Goal: Register for event/course

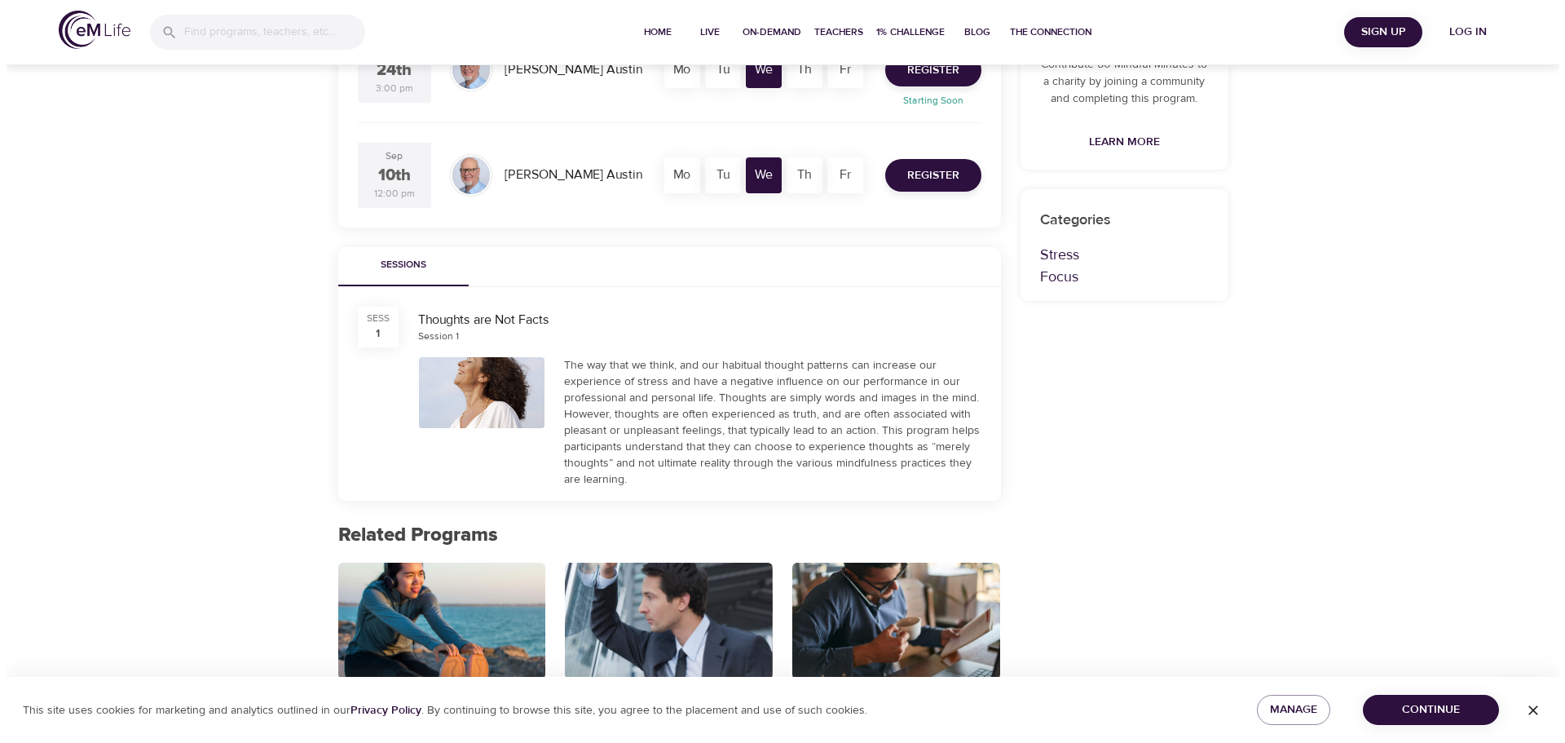
scroll to position [408, 0]
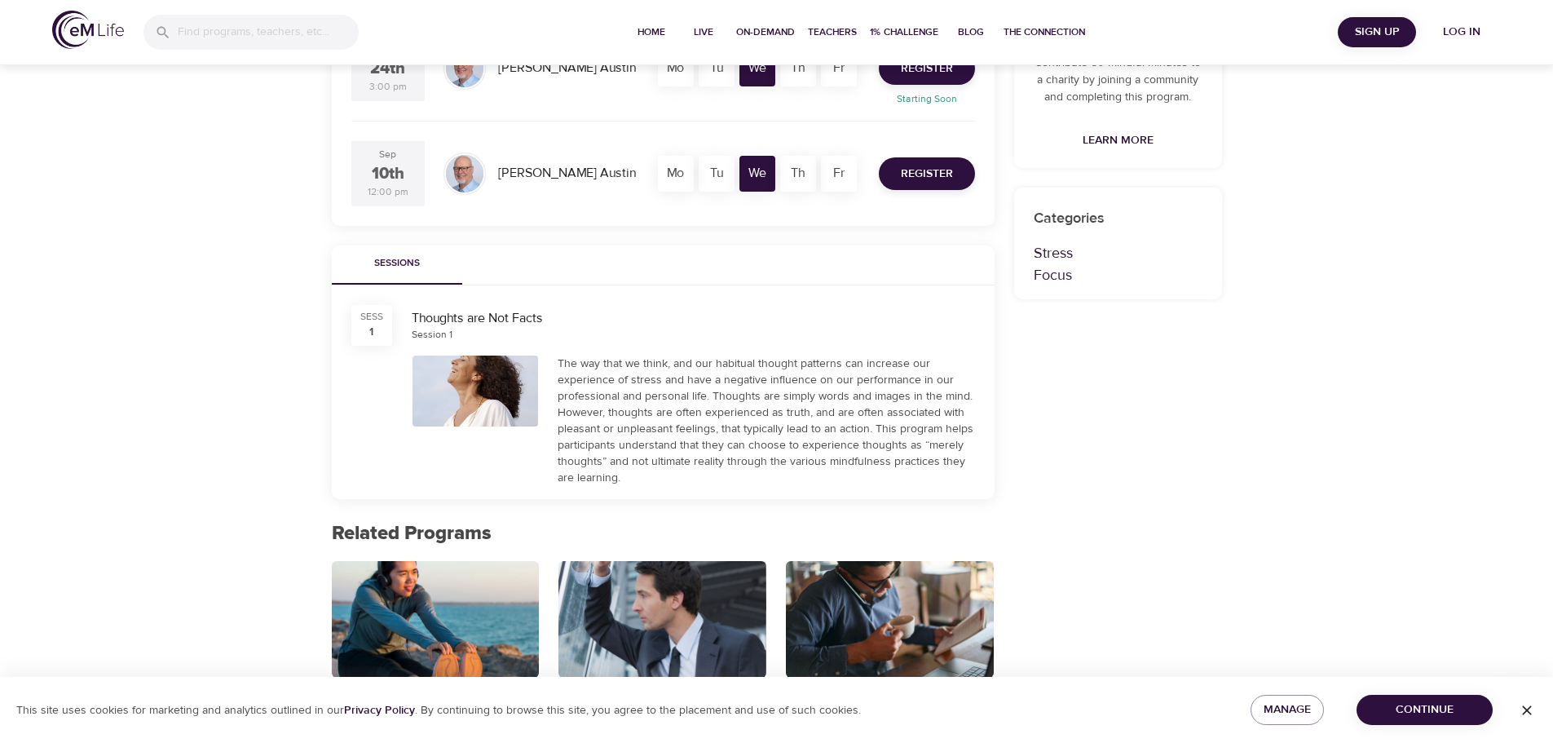
click at [1471, 35] on span "Log in" at bounding box center [1461, 32] width 65 height 20
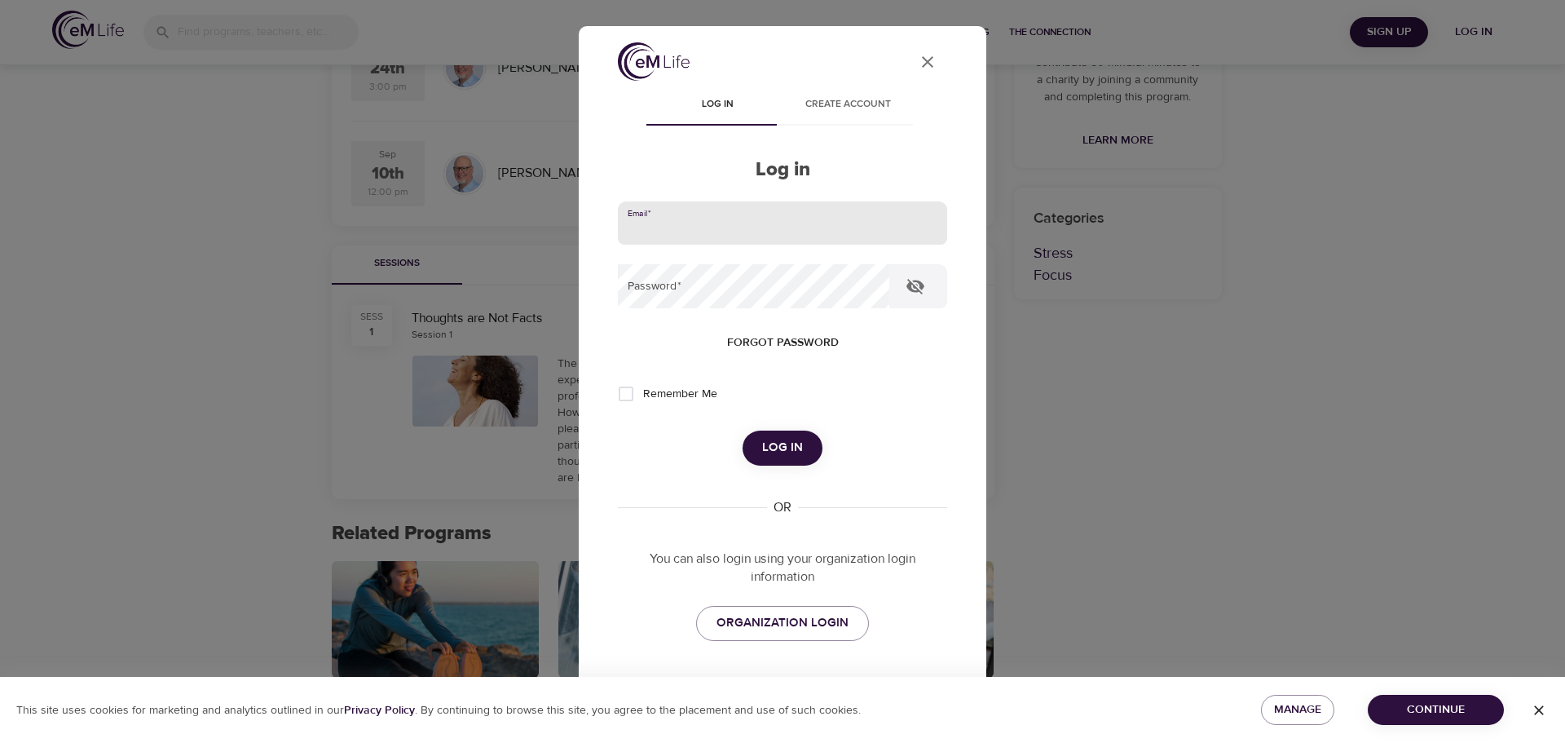
click at [800, 223] on input "email" at bounding box center [782, 223] width 329 height 44
type input "[PERSON_NAME][EMAIL_ADDRESS][PERSON_NAME][DOMAIN_NAME]"
click at [743, 430] on button "Log in" at bounding box center [783, 447] width 80 height 34
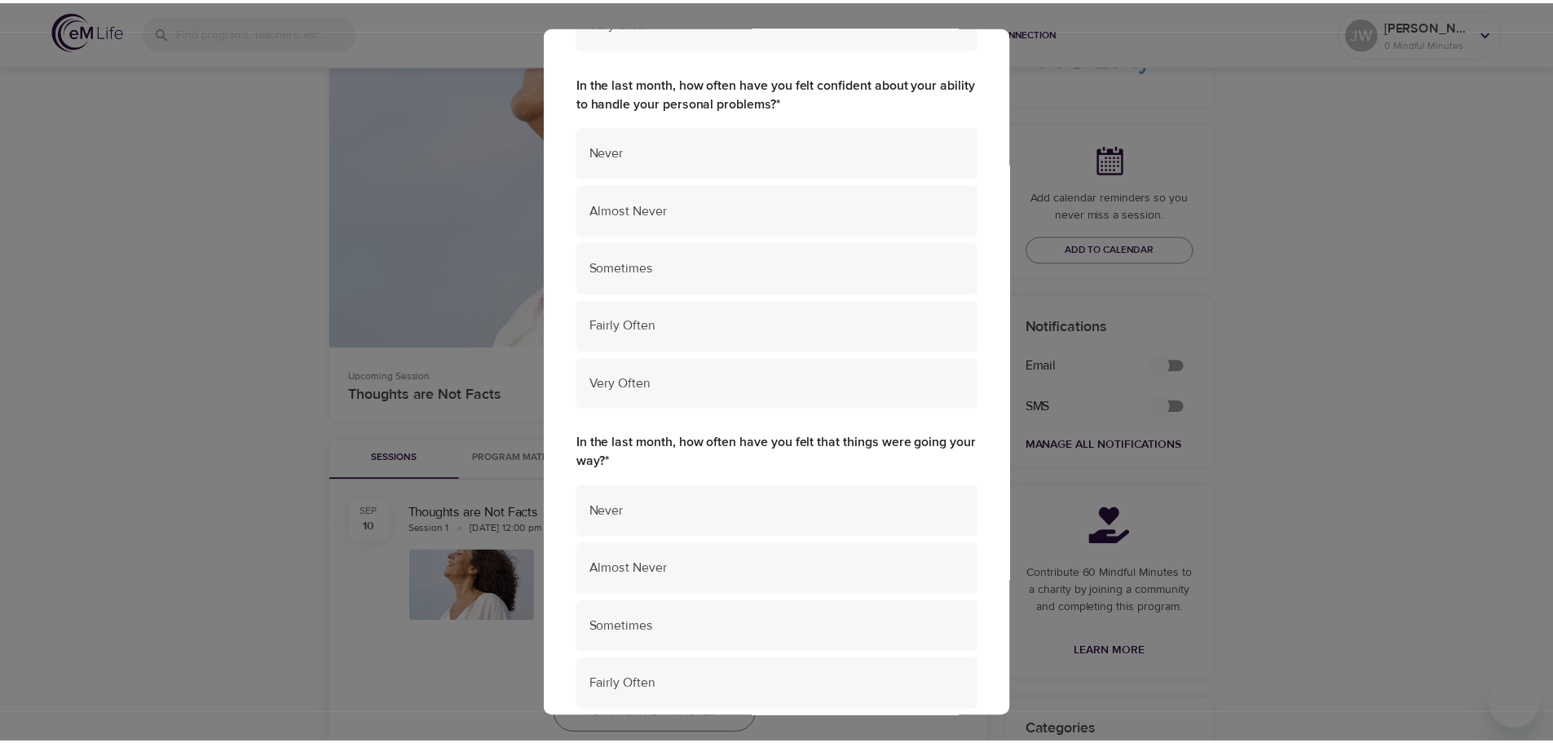
scroll to position [1036, 0]
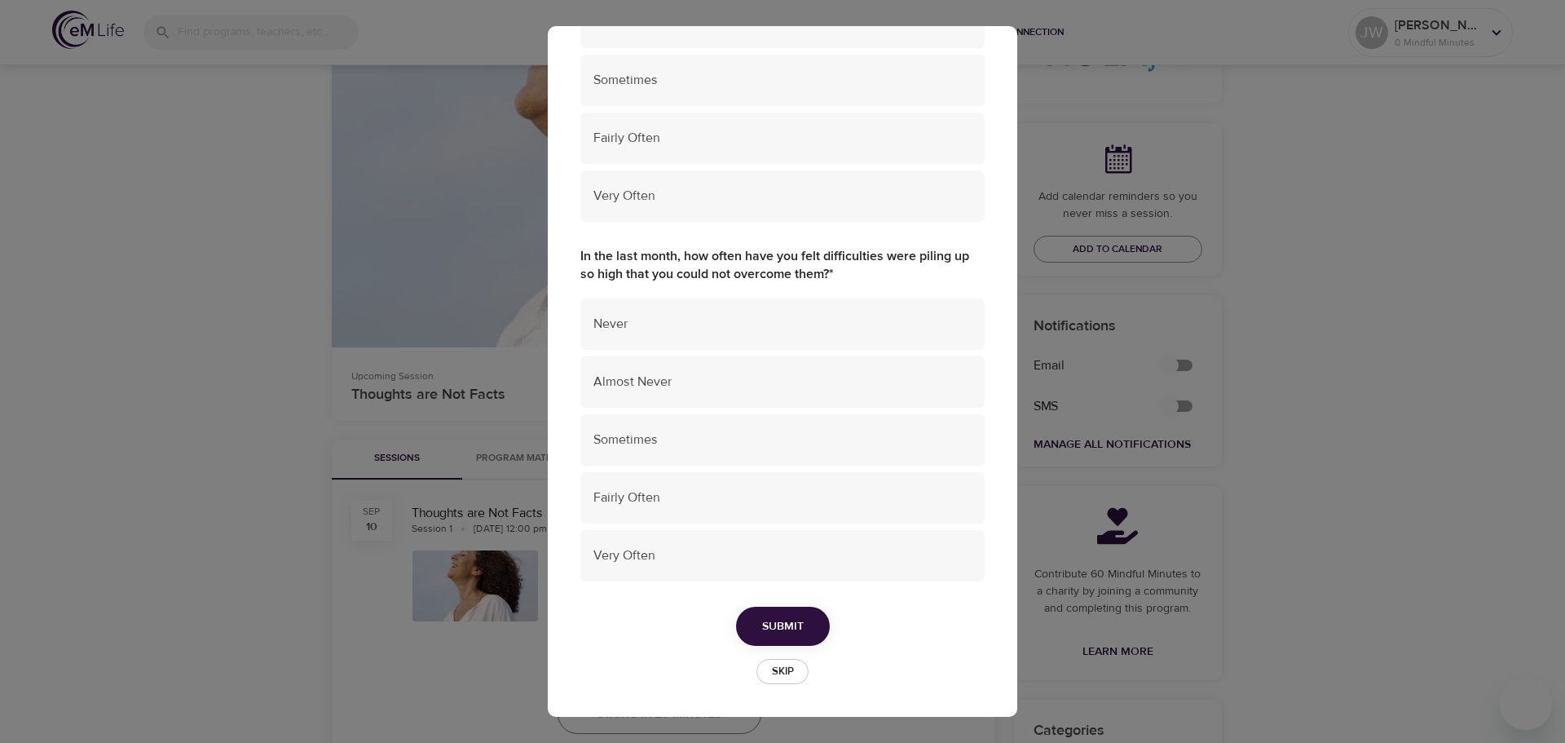
click at [774, 666] on span "Skip" at bounding box center [783, 671] width 36 height 19
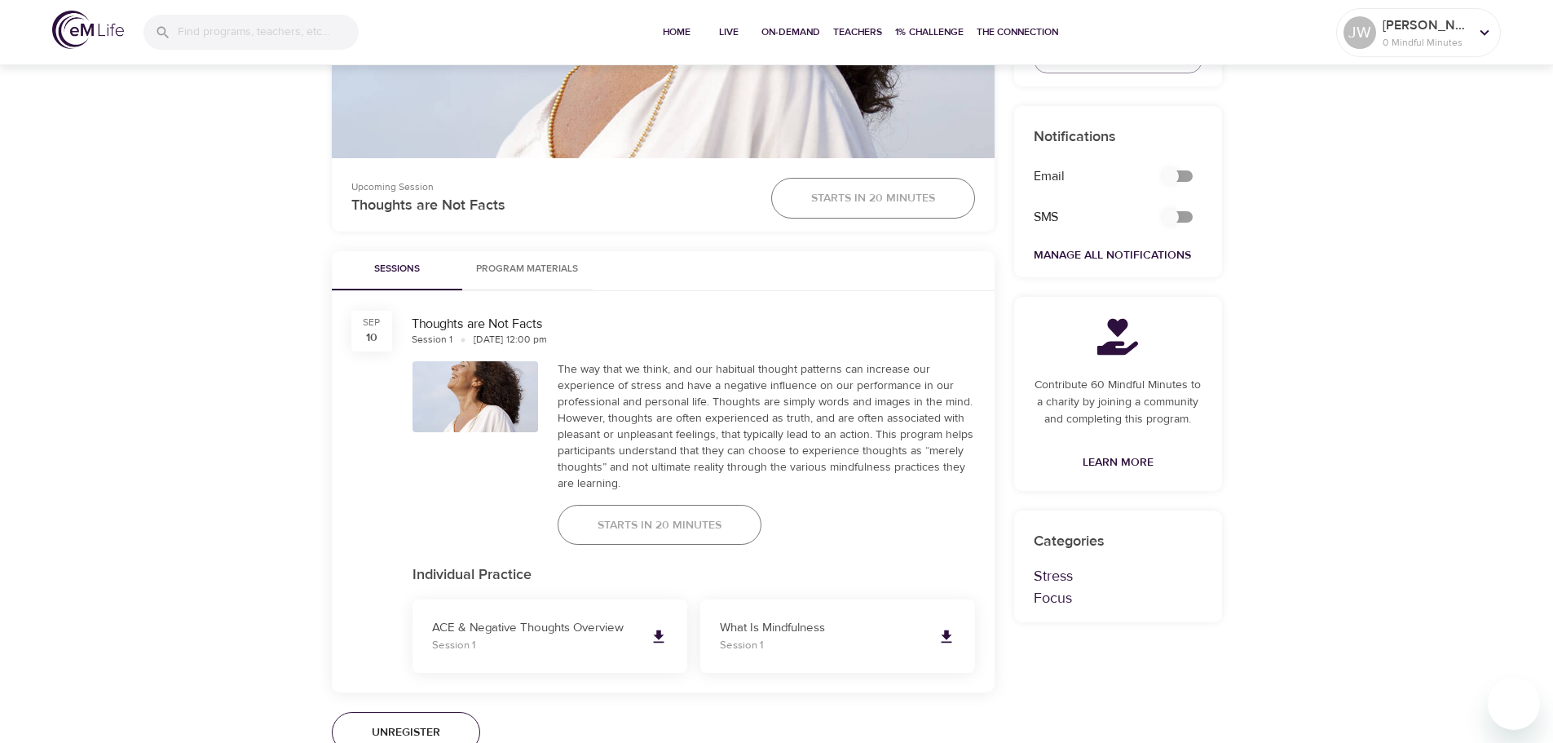
scroll to position [837, 0]
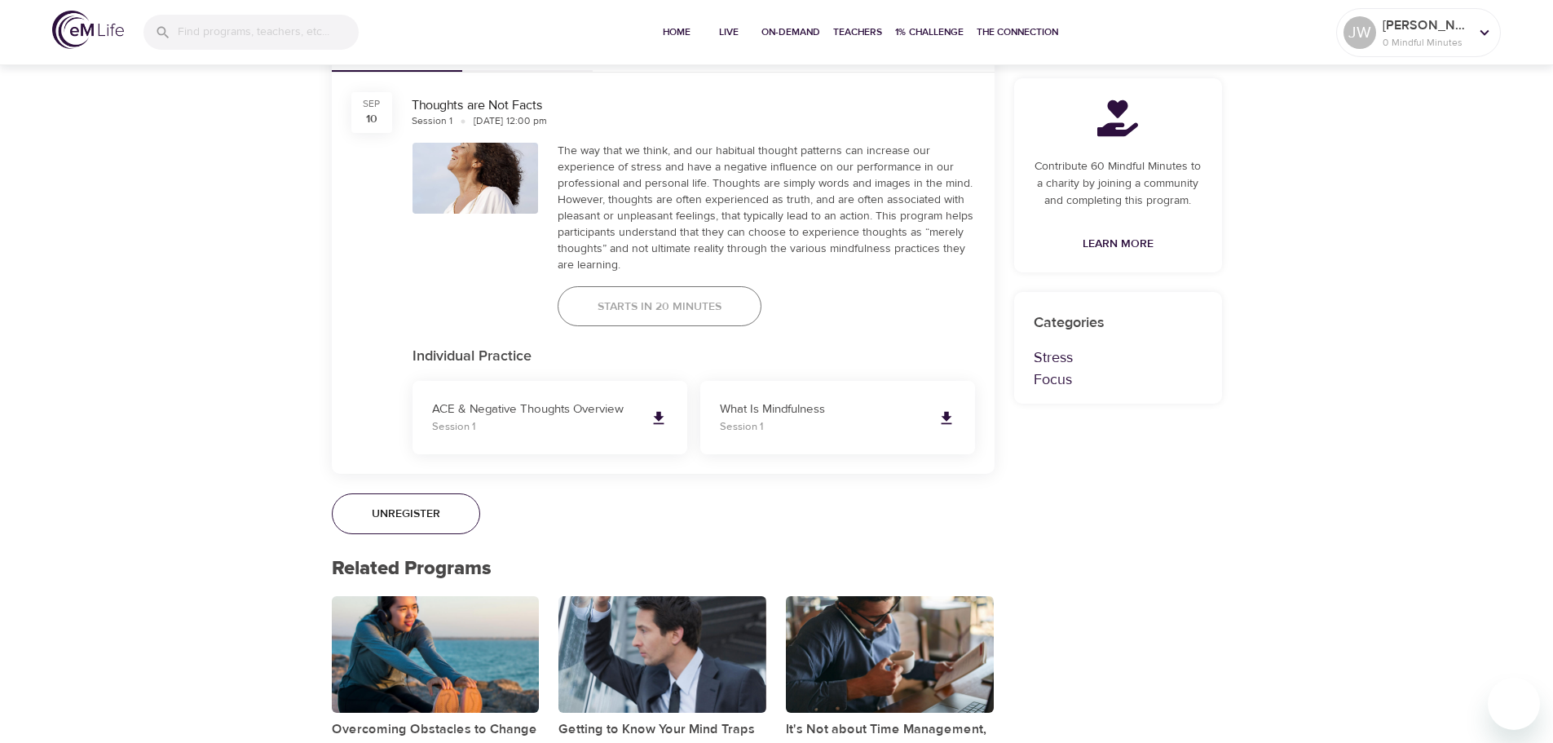
click at [419, 521] on span "Unregister" at bounding box center [406, 514] width 68 height 20
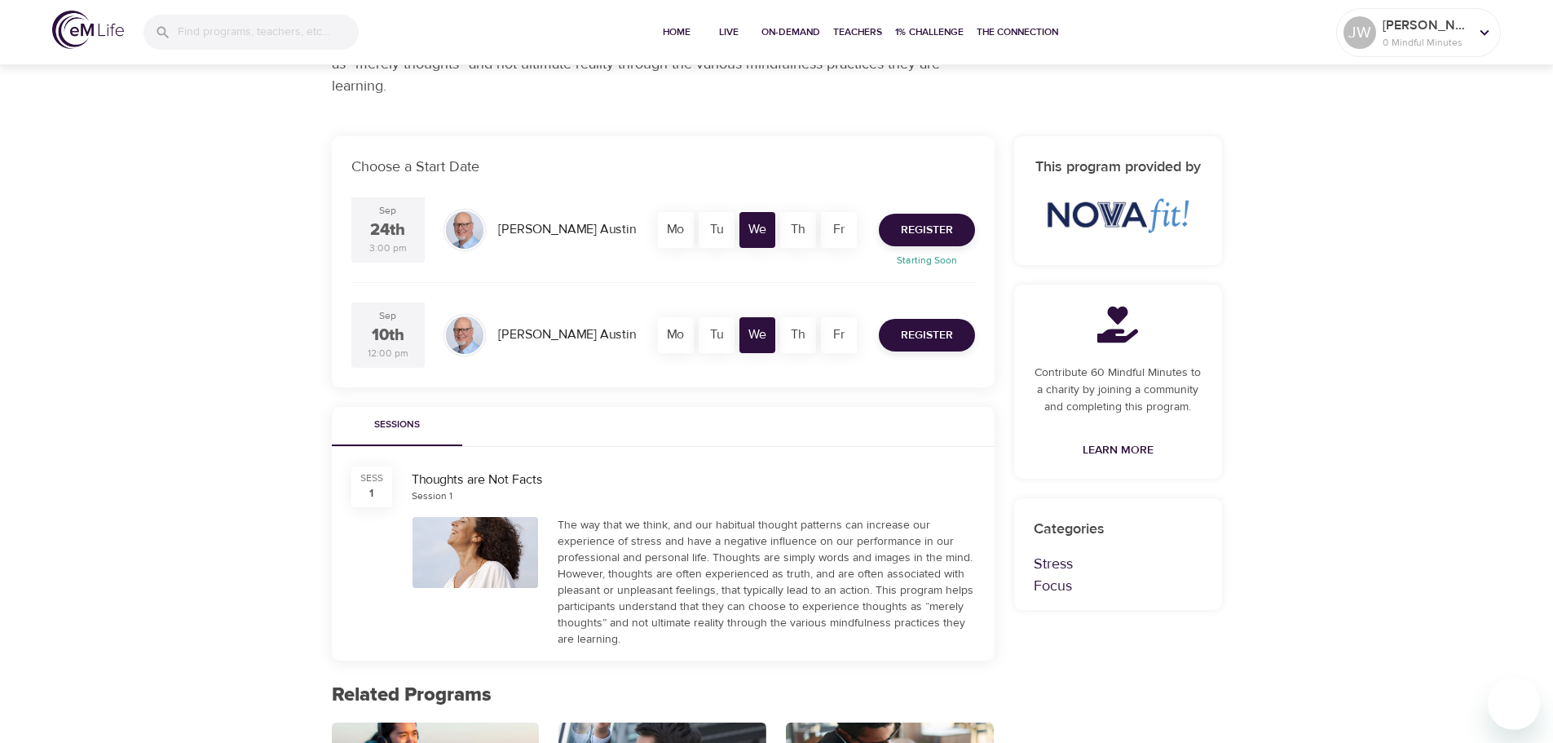
scroll to position [0, 0]
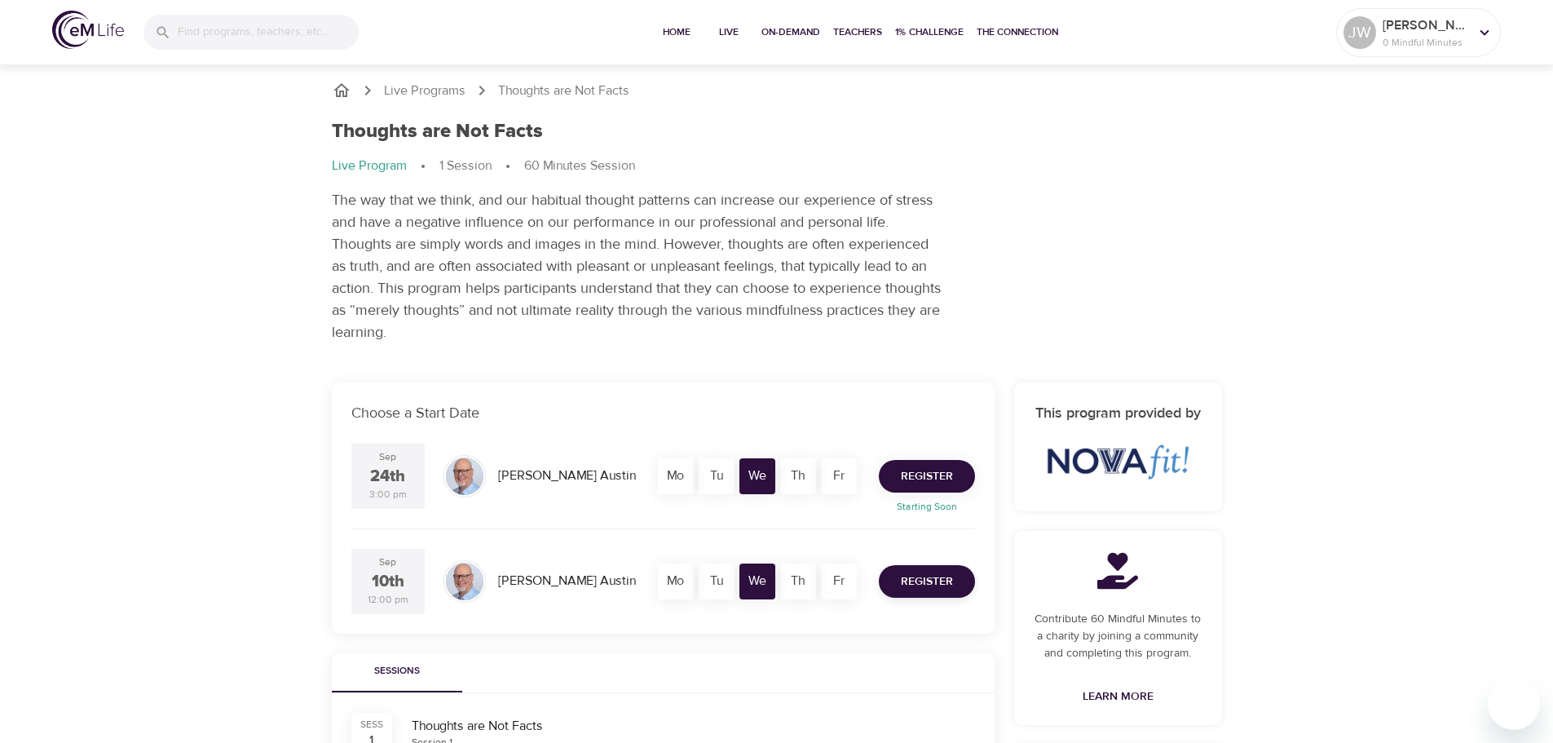
click at [932, 479] on span "Register" at bounding box center [927, 476] width 52 height 20
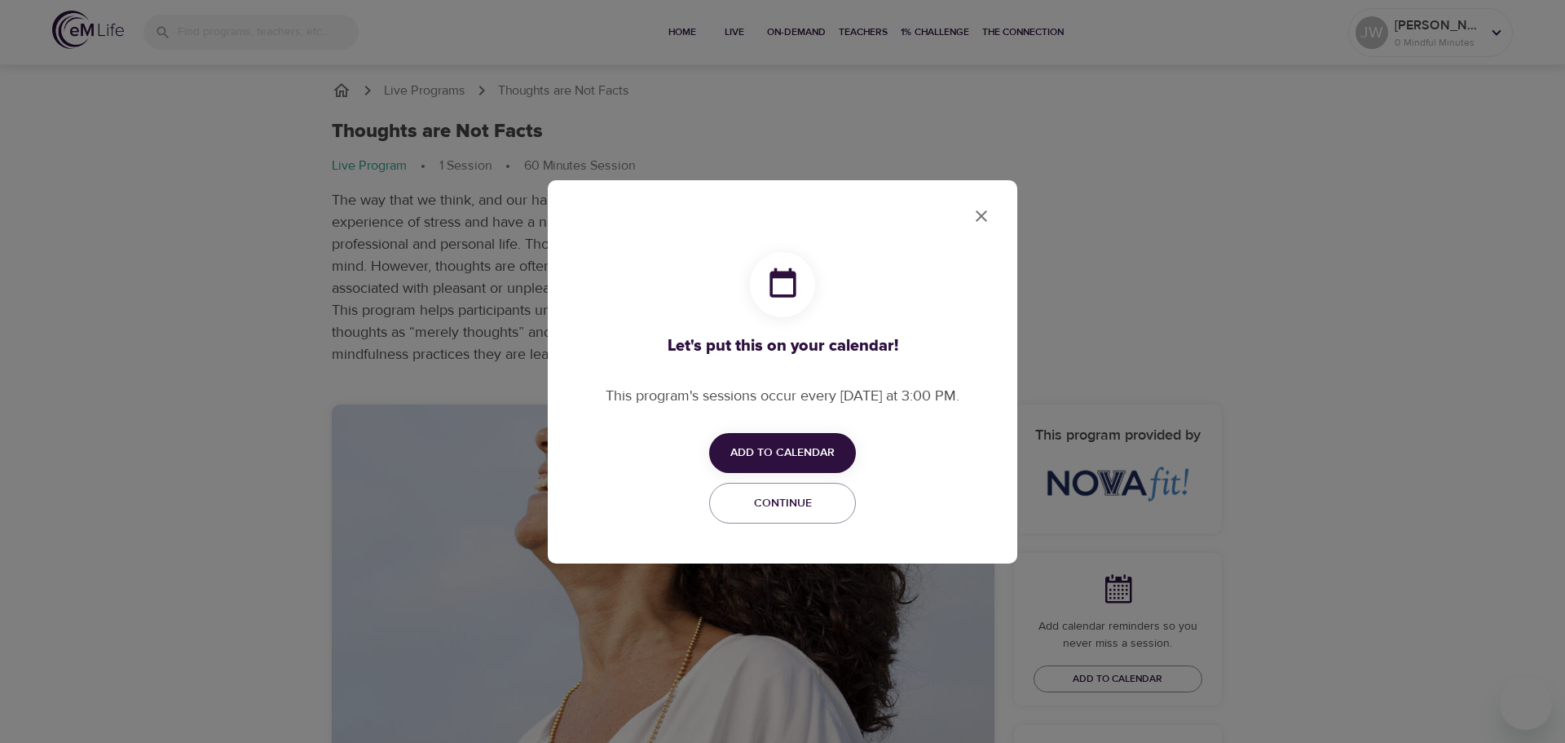
checkbox input "true"
click at [781, 450] on span "Add to Calendar" at bounding box center [782, 453] width 104 height 20
click at [795, 514] on span "Outlook" at bounding box center [793, 516] width 51 height 22
click at [975, 215] on div at bounding box center [782, 371] width 1565 height 743
click at [982, 214] on icon "close" at bounding box center [981, 215] width 11 height 11
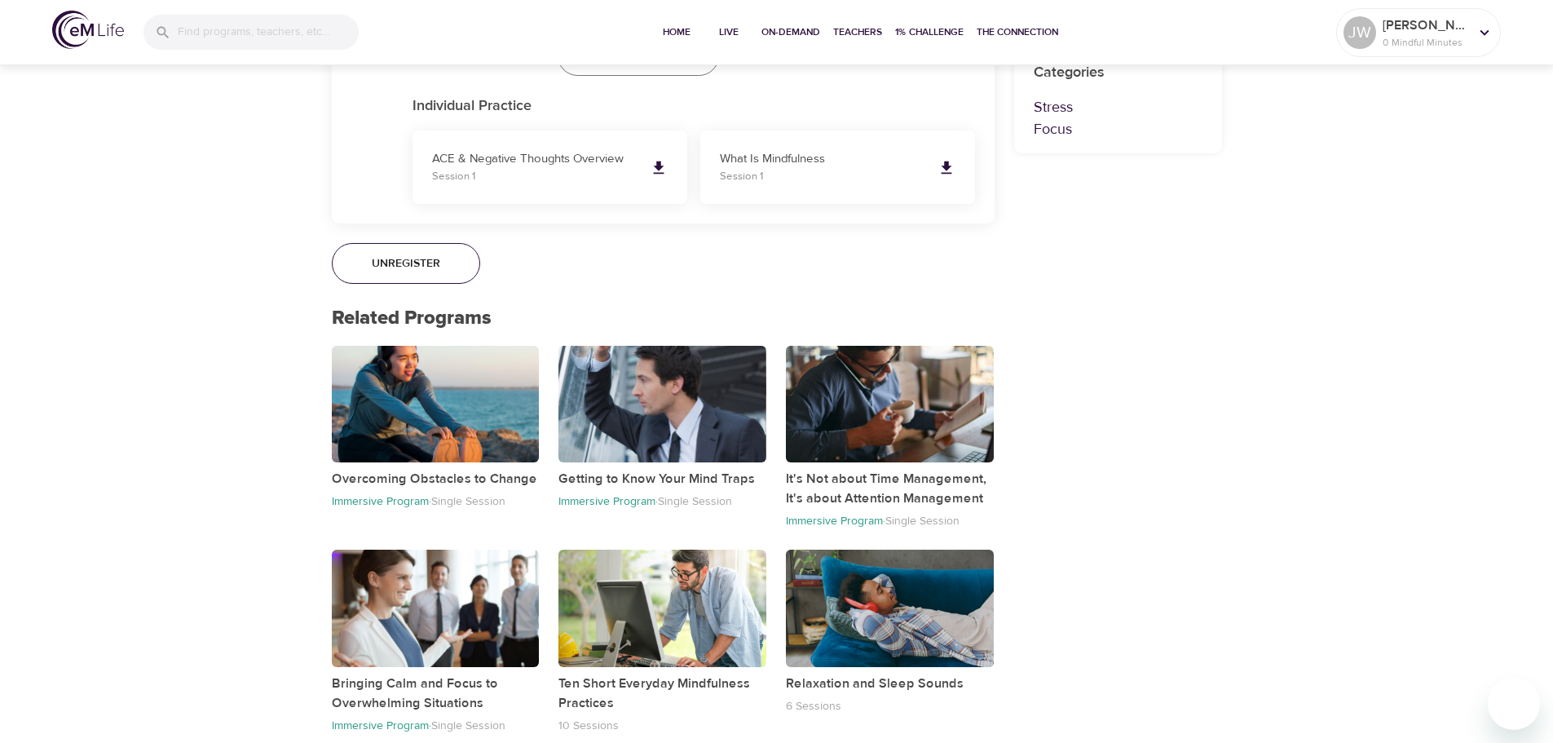
scroll to position [1108, 0]
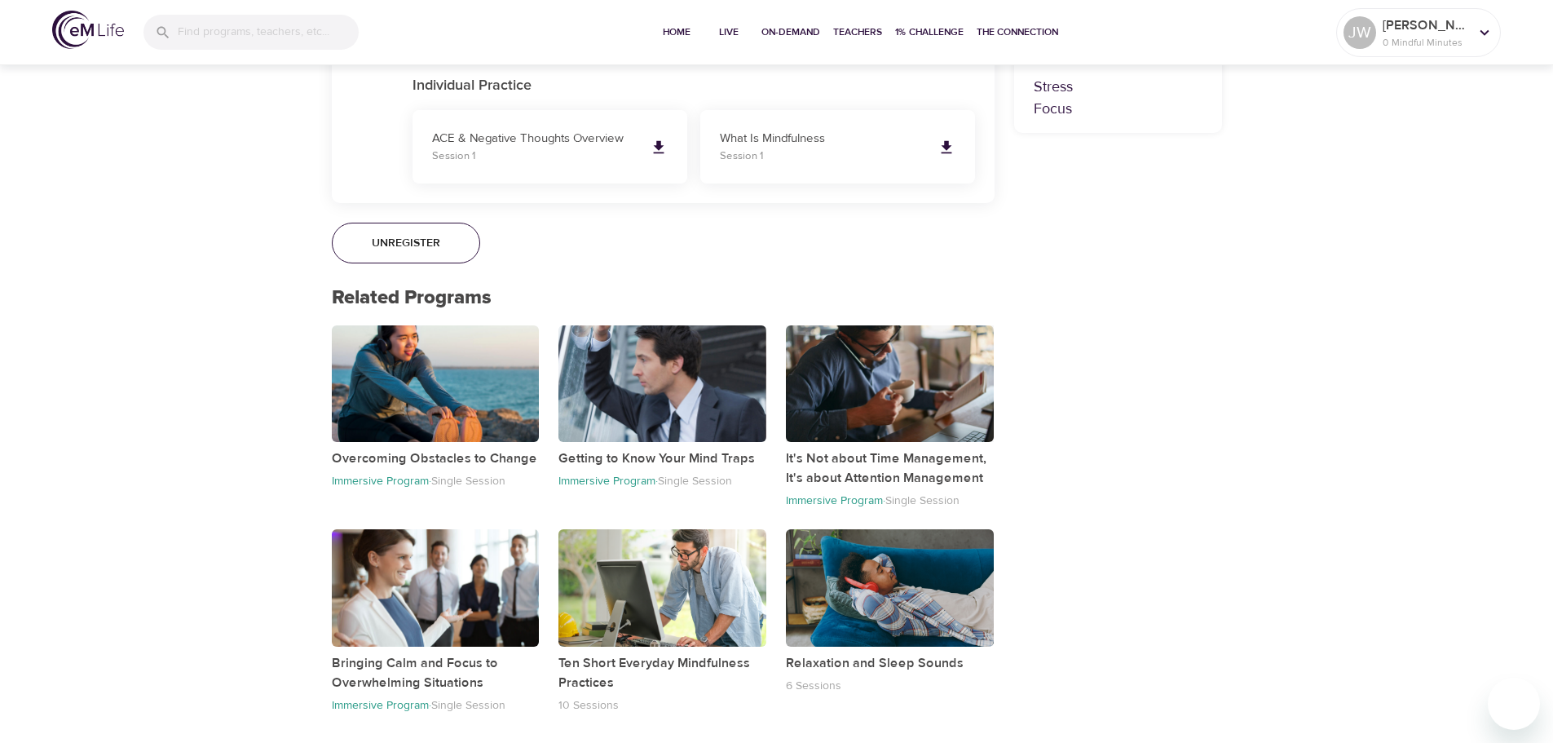
click at [936, 373] on div "button" at bounding box center [890, 383] width 208 height 117
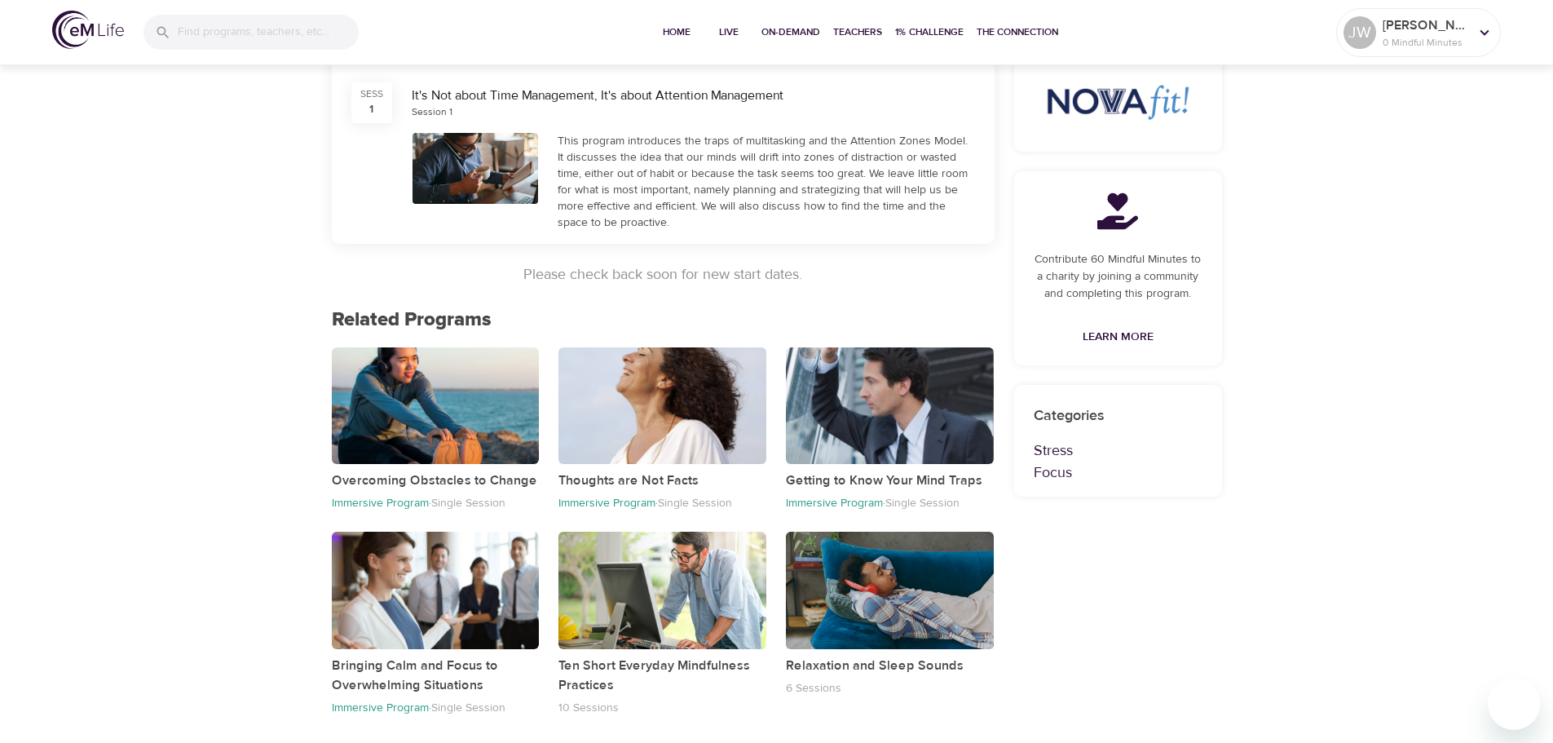
scroll to position [318, 0]
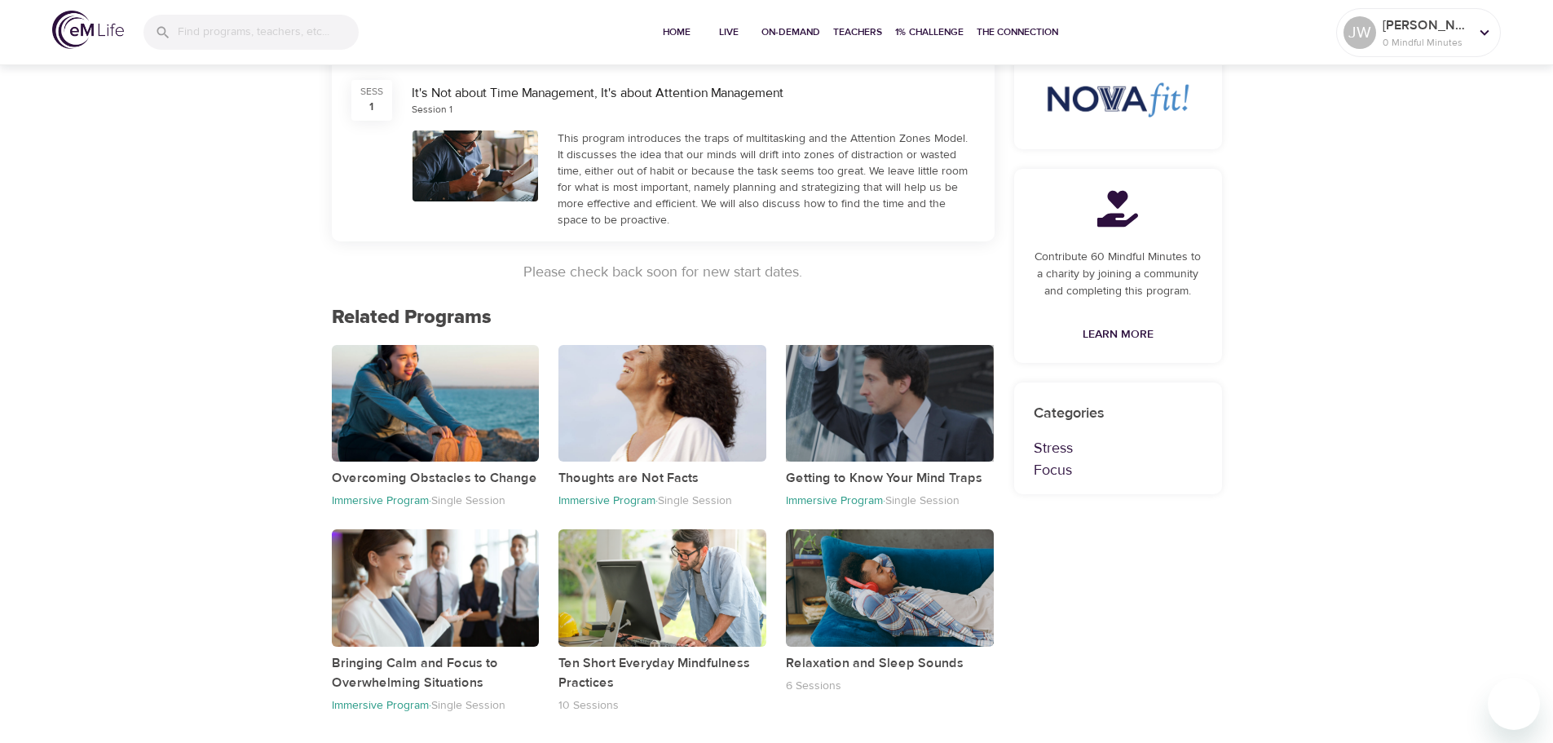
click at [901, 412] on div "button" at bounding box center [890, 403] width 208 height 117
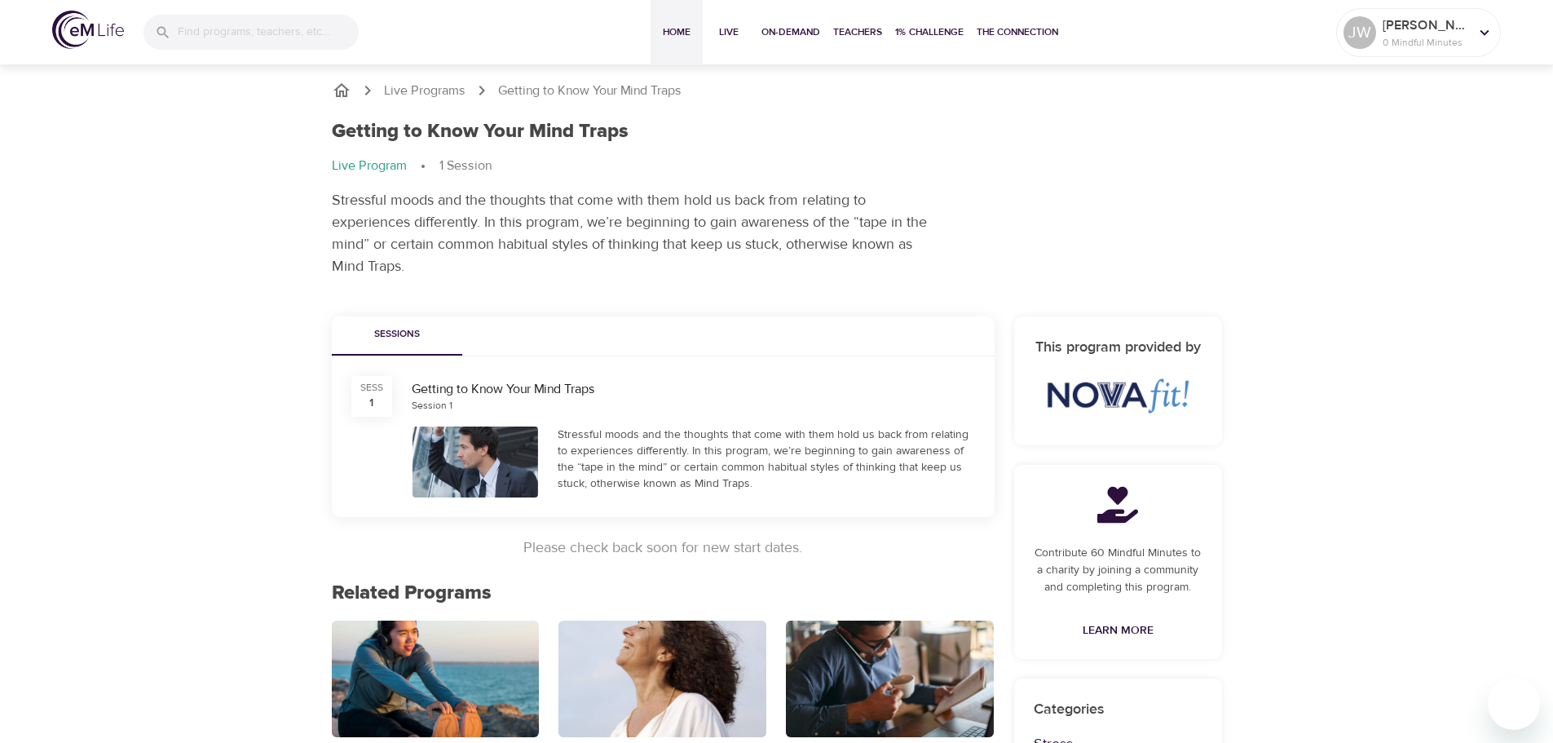
click at [673, 30] on span "Home" at bounding box center [676, 32] width 39 height 17
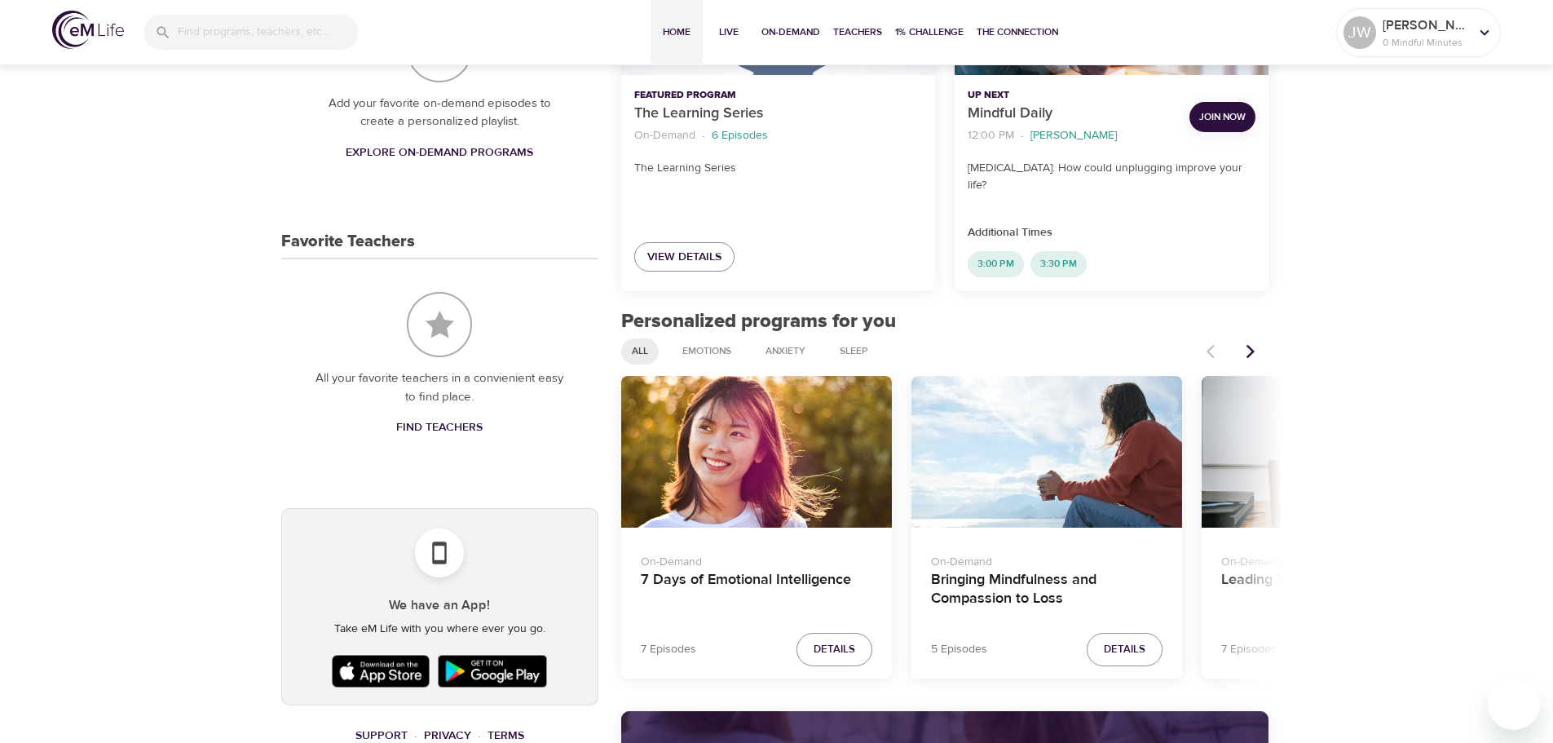
scroll to position [408, 0]
click at [1250, 347] on icon "Next items" at bounding box center [1251, 352] width 8 height 14
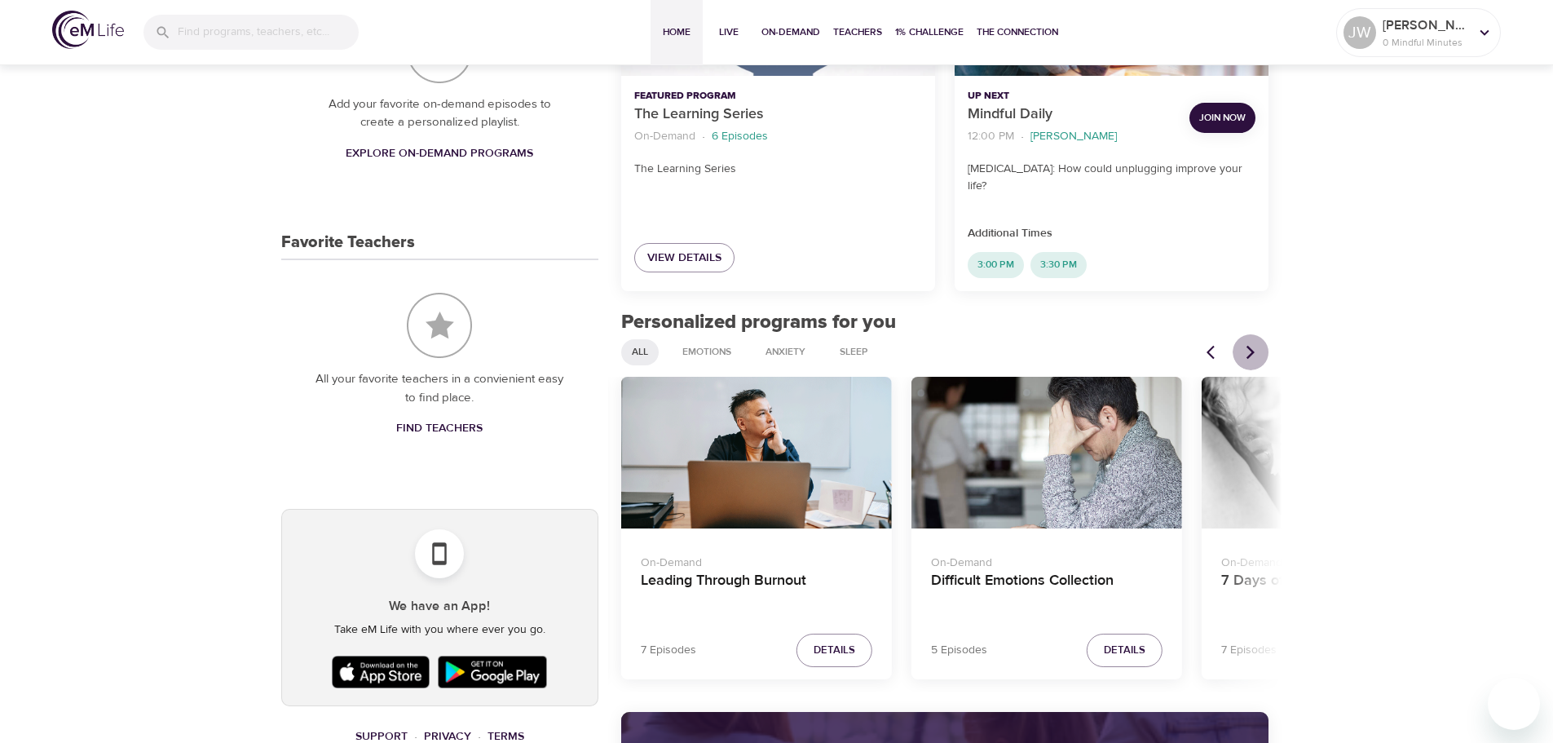
click at [1250, 347] on icon "Next items" at bounding box center [1251, 352] width 8 height 14
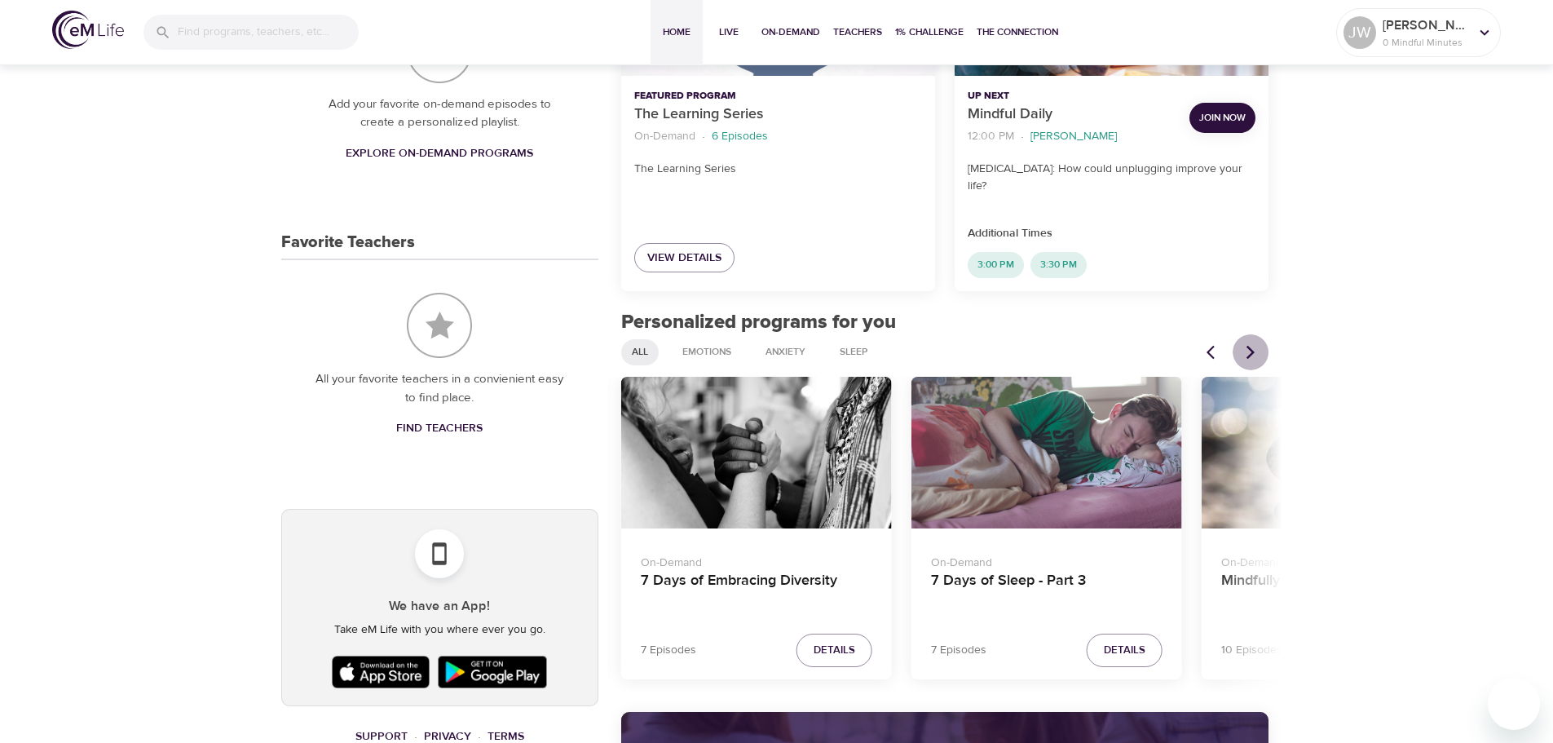
click at [1250, 347] on icon "Next items" at bounding box center [1251, 352] width 8 height 14
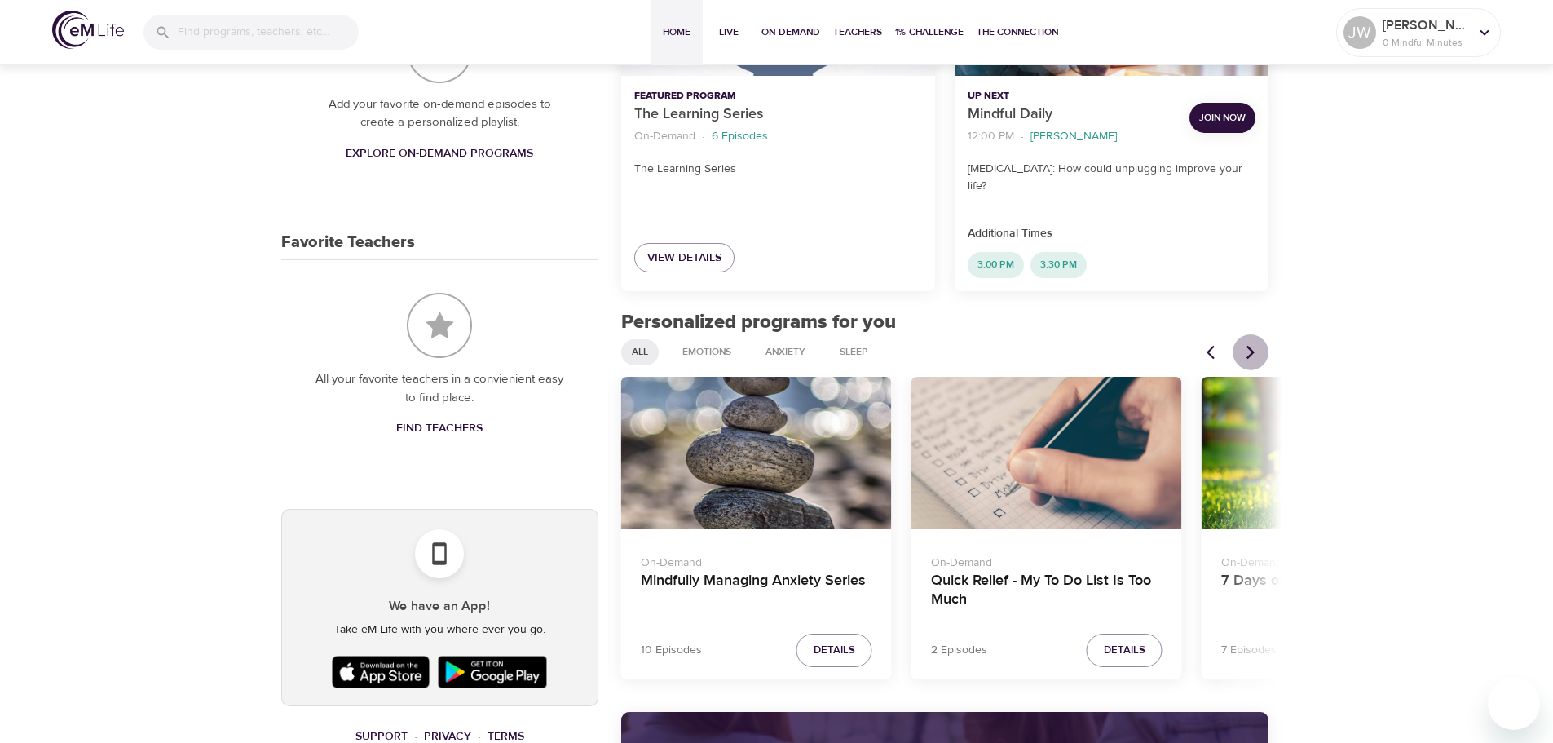
click at [1250, 347] on icon "Next items" at bounding box center [1251, 352] width 8 height 14
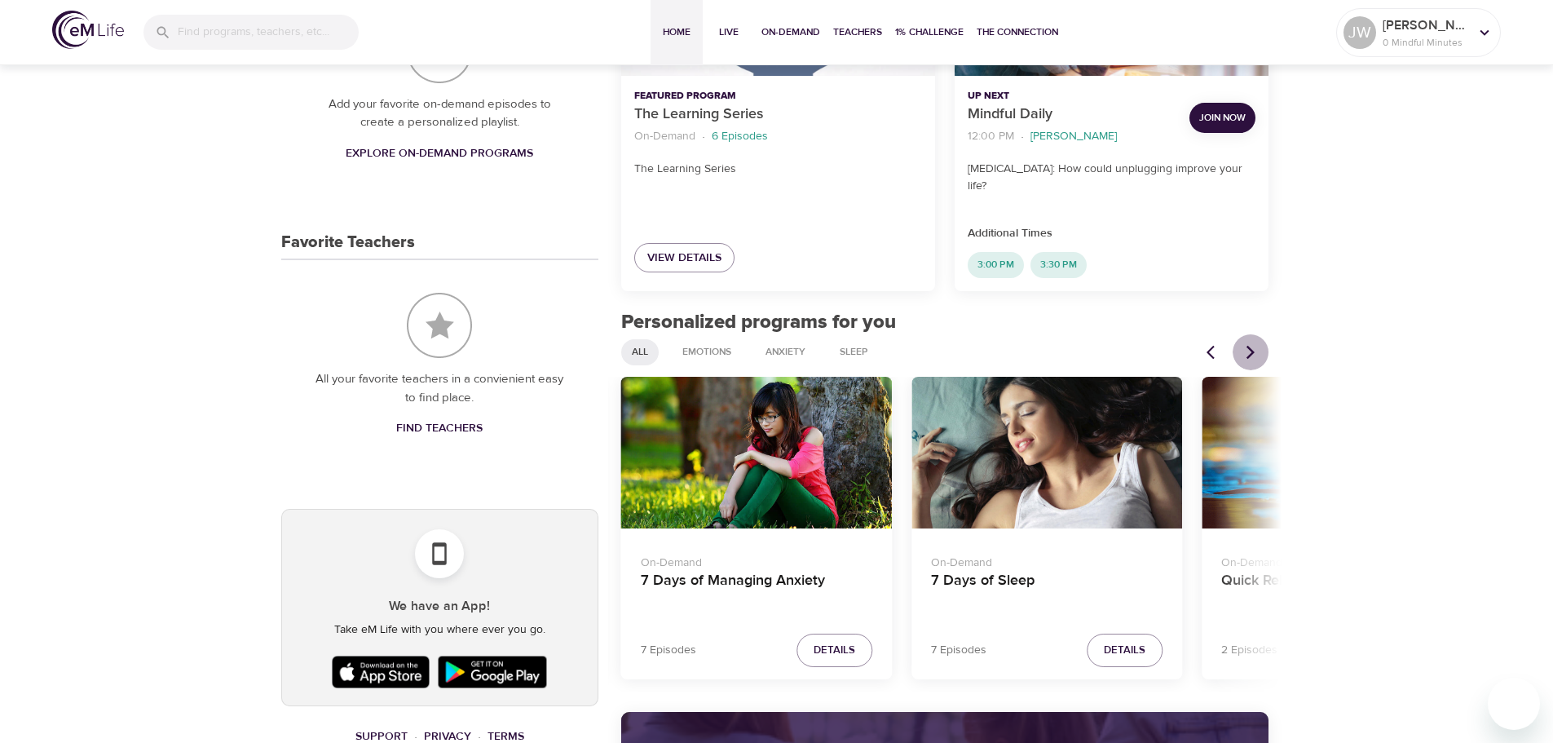
click at [1248, 346] on icon "Next items" at bounding box center [1251, 352] width 8 height 14
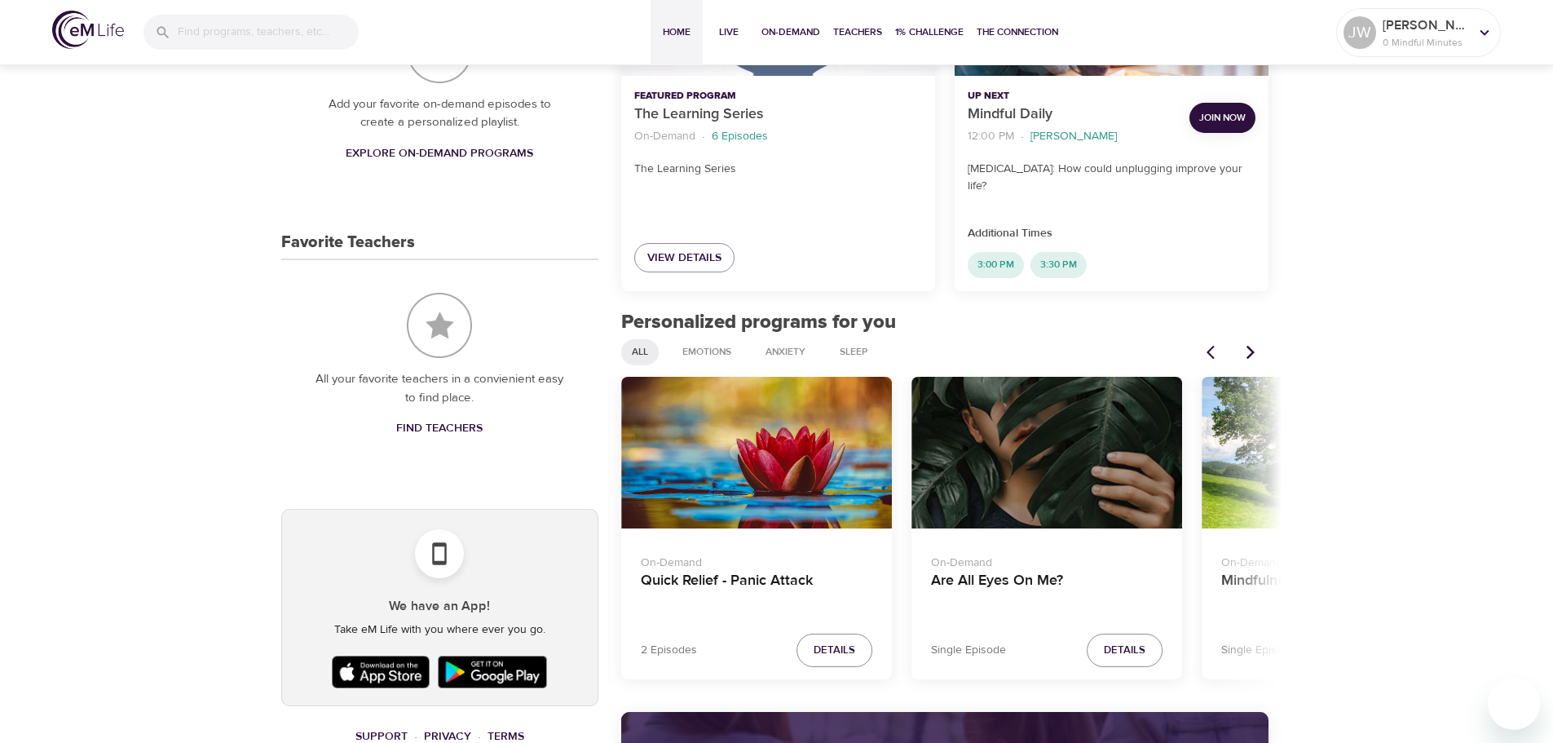
click at [1248, 346] on icon "Next items" at bounding box center [1251, 352] width 8 height 14
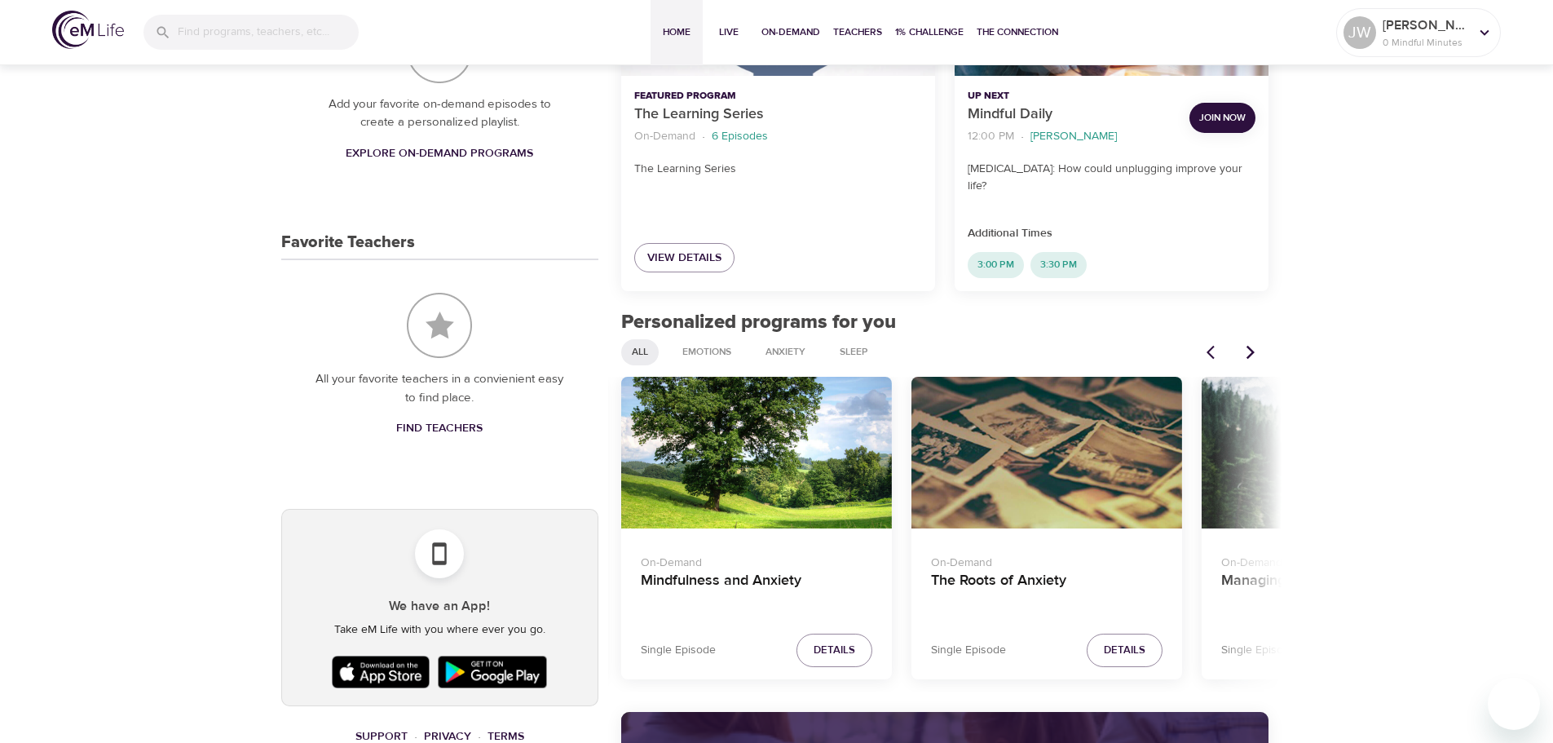
click at [1247, 351] on icon "Next items" at bounding box center [1250, 352] width 16 height 16
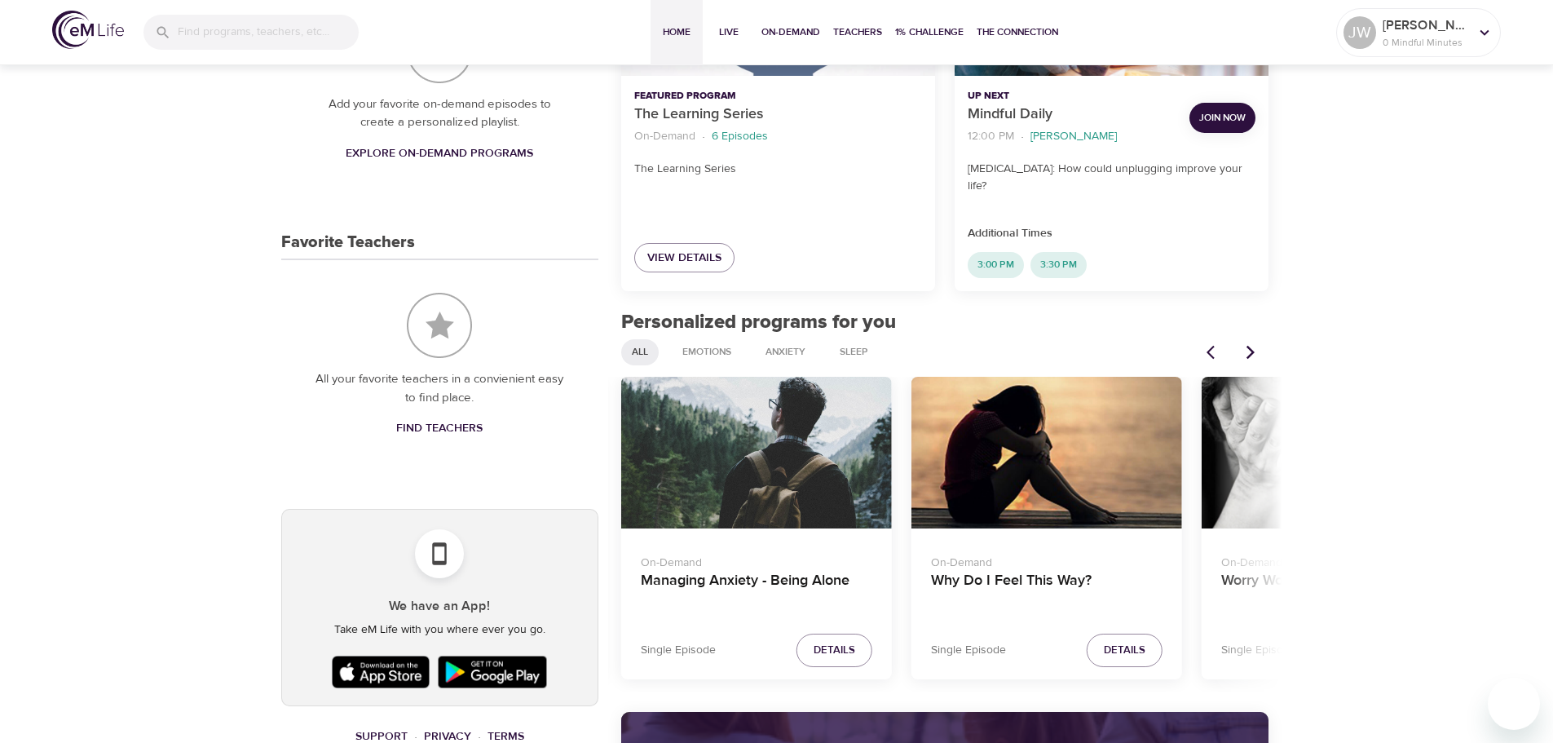
click at [1247, 351] on icon "Next items" at bounding box center [1250, 352] width 16 height 16
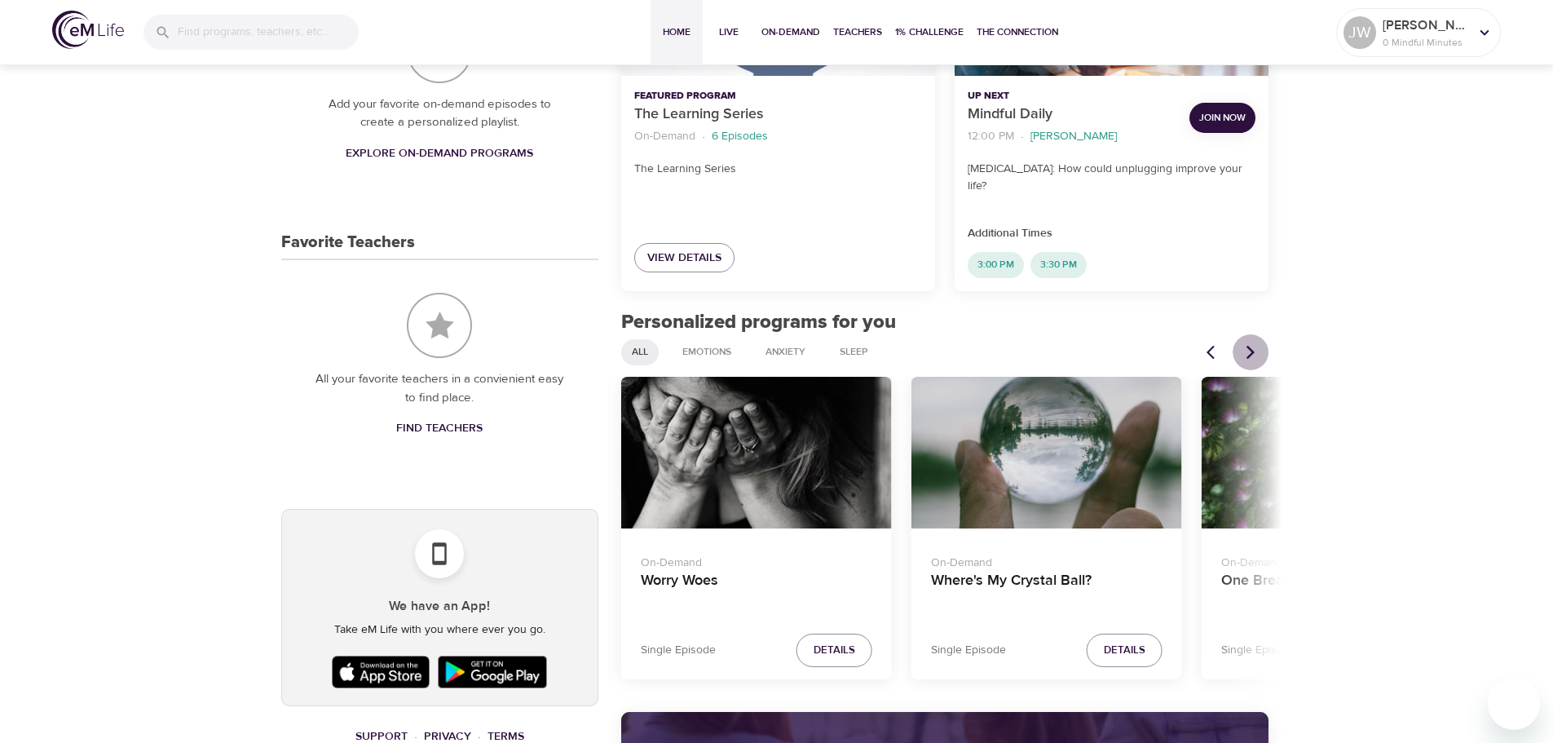
click at [1247, 351] on icon "Next items" at bounding box center [1250, 352] width 16 height 16
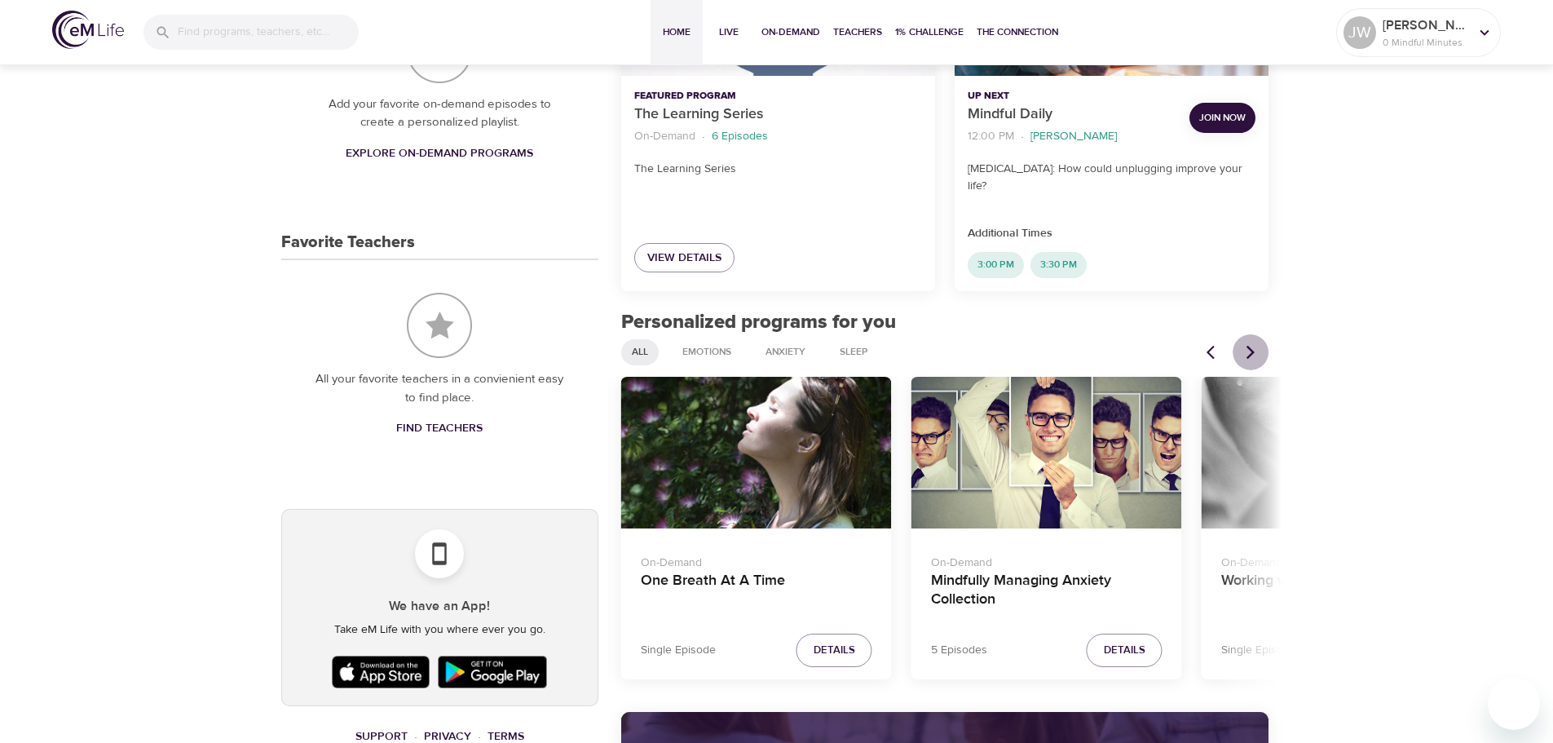
click at [1247, 351] on icon "Next items" at bounding box center [1250, 352] width 16 height 16
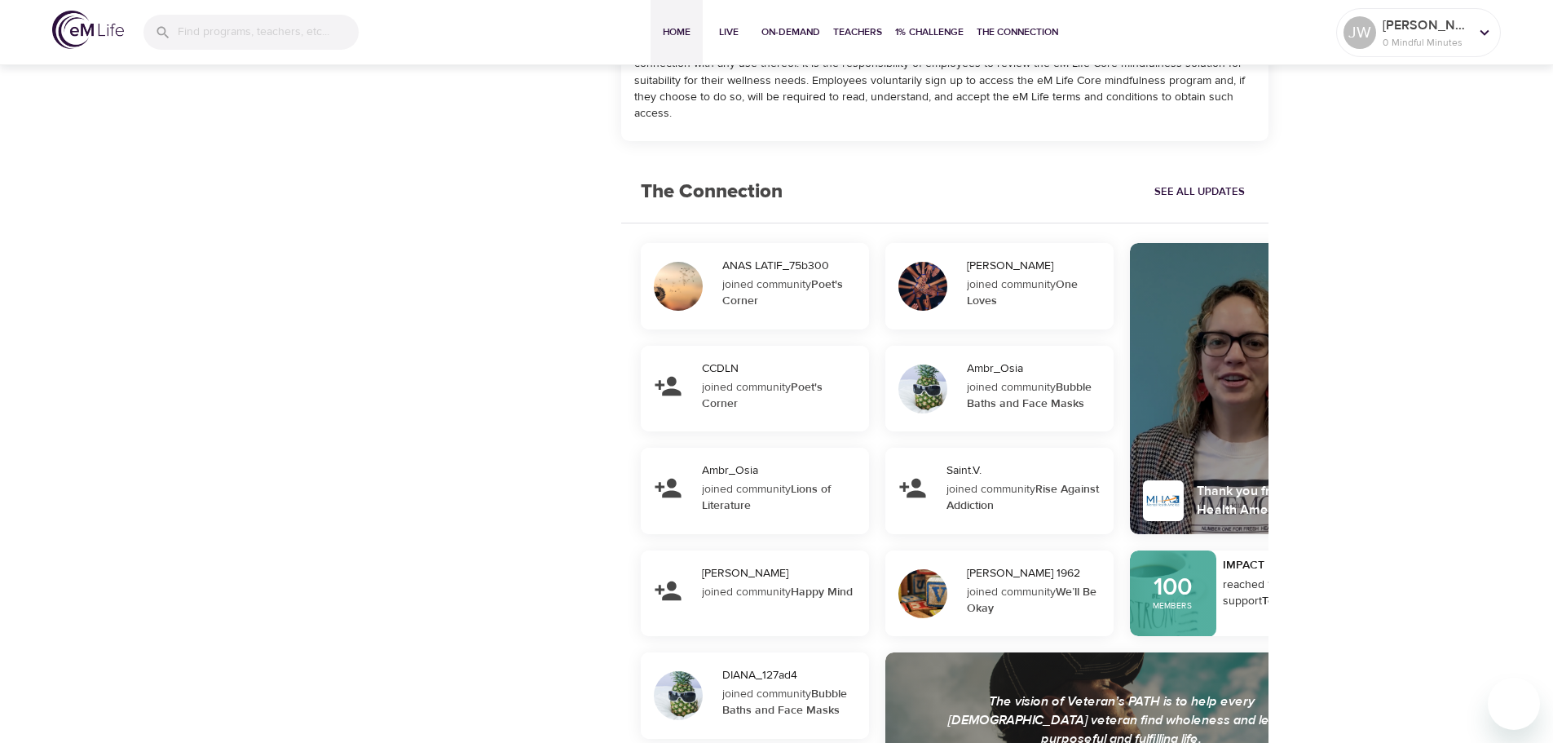
scroll to position [1457, 0]
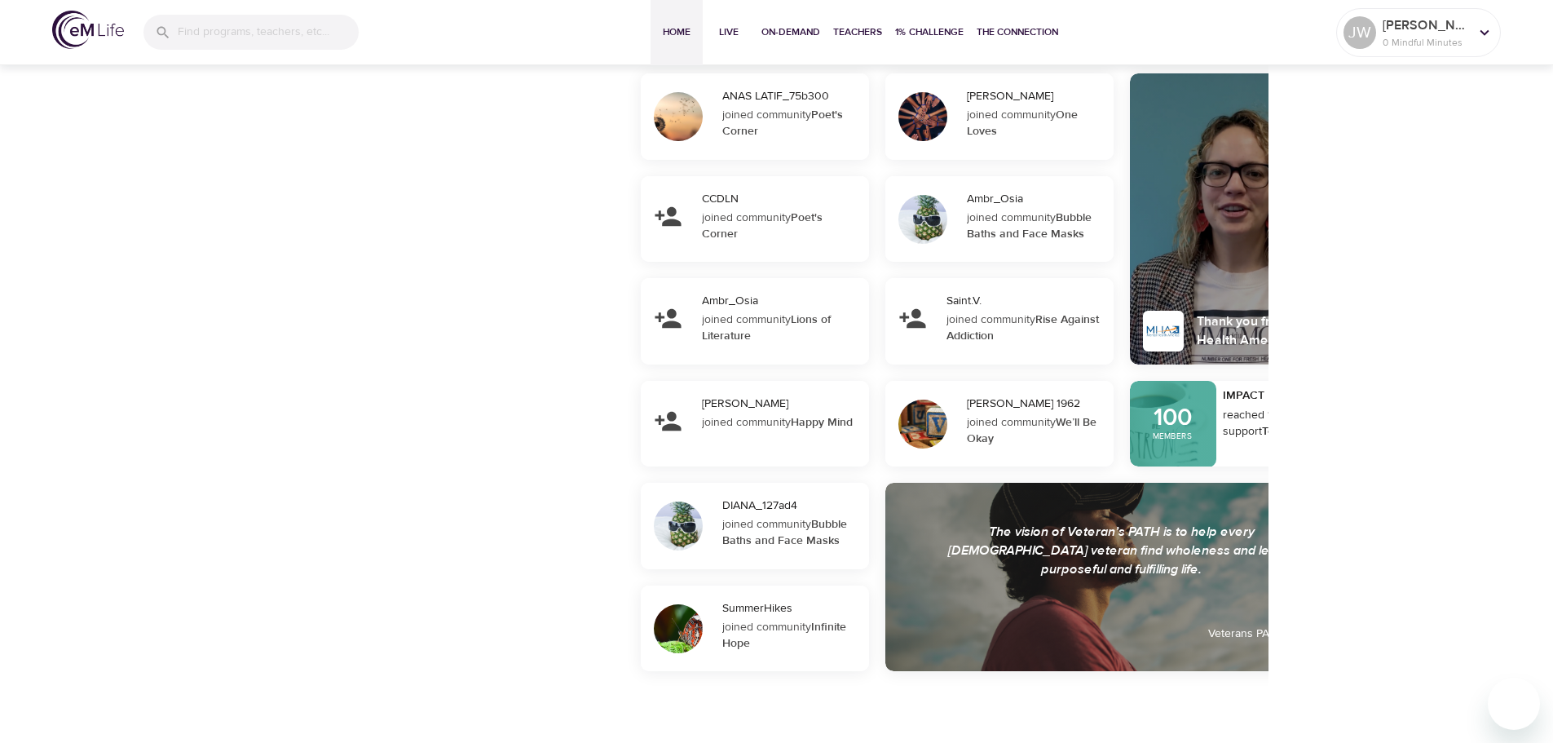
click at [823, 523] on strong "Bubble Baths and Face Masks" at bounding box center [784, 532] width 125 height 31
click at [781, 536] on strong "Bubble Baths and Face Masks" at bounding box center [784, 532] width 125 height 31
click at [822, 538] on strong "Bubble Baths and Face Masks" at bounding box center [784, 532] width 125 height 31
click at [832, 622] on strong "Infinite Hope" at bounding box center [784, 635] width 124 height 31
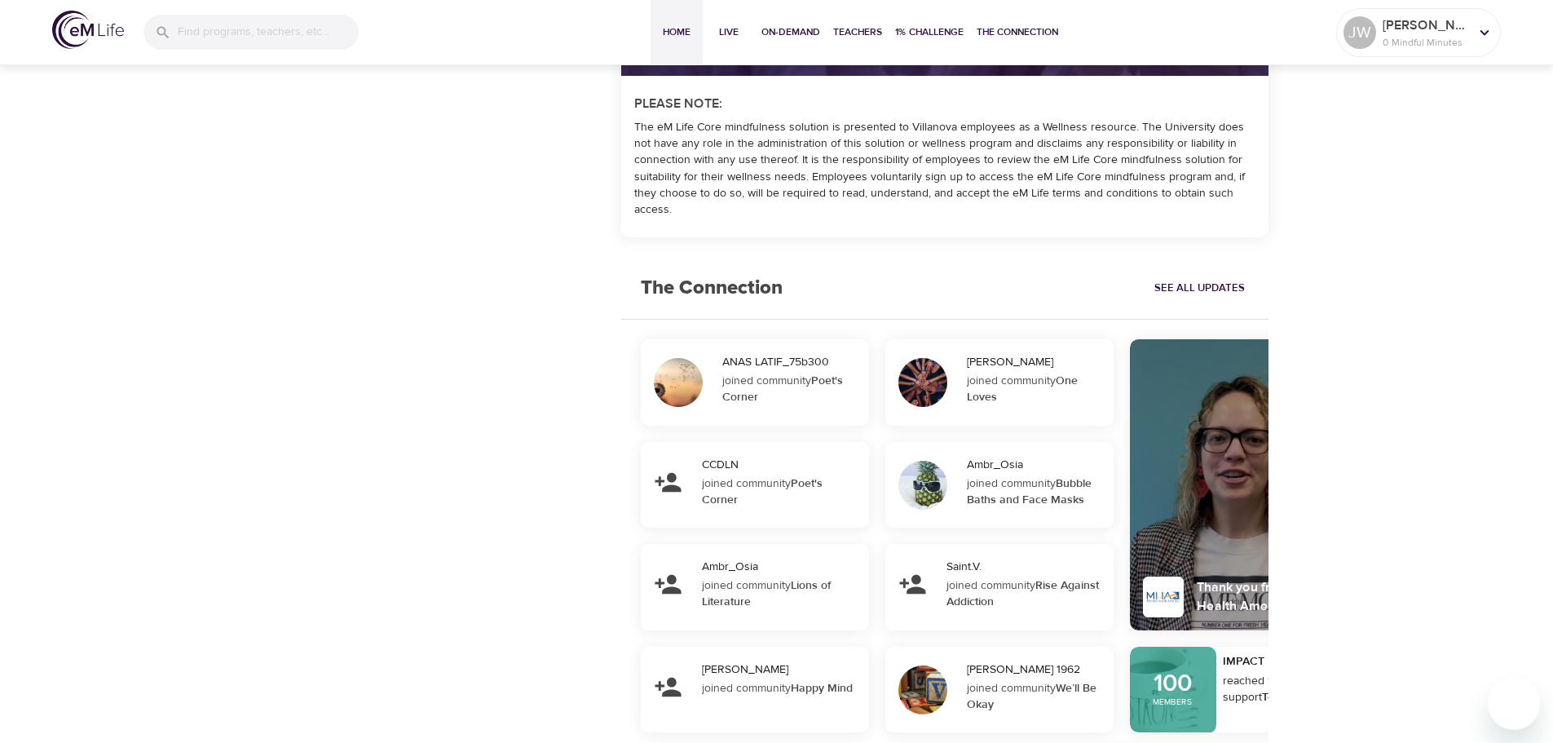
scroll to position [1131, 0]
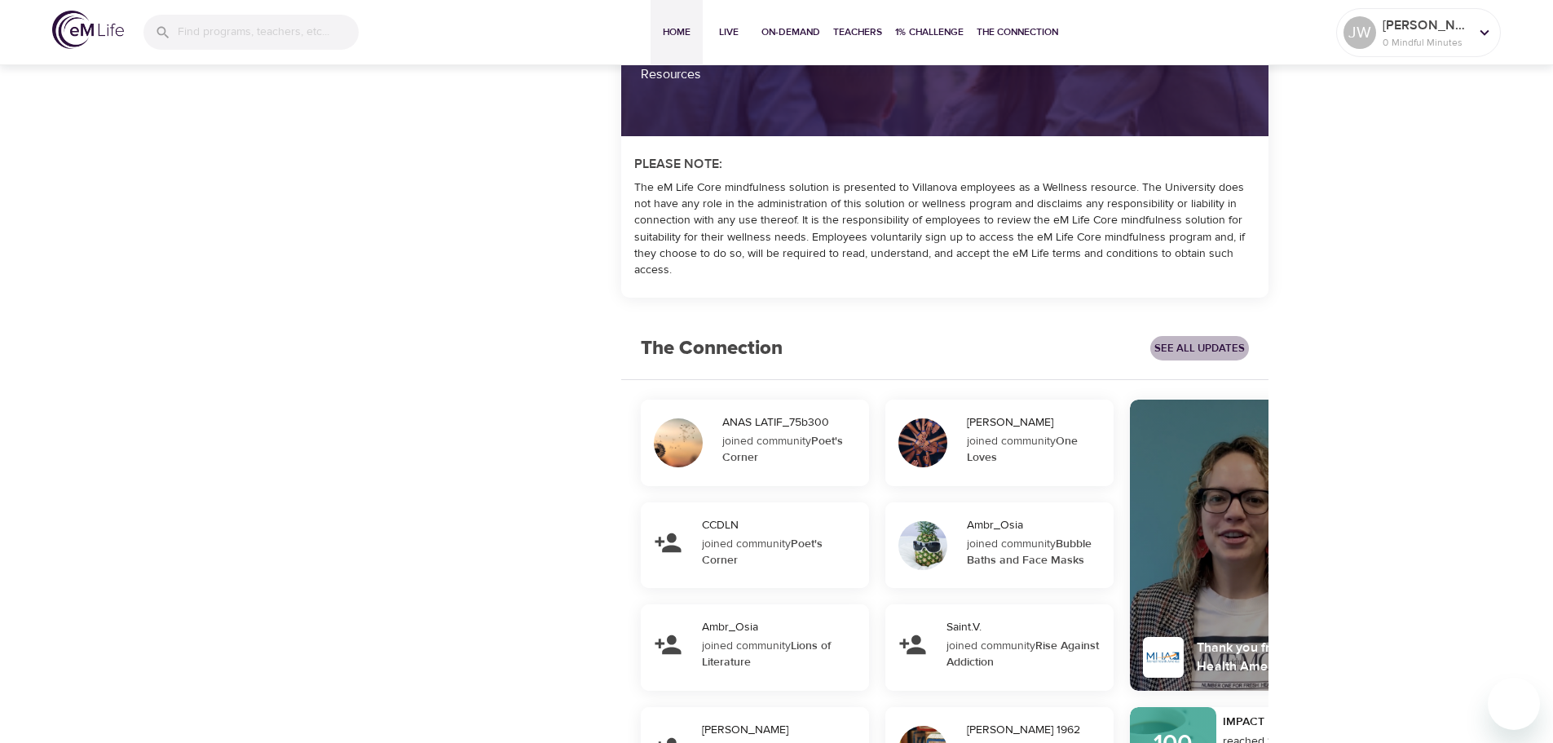
click at [1178, 345] on span "See All Updates" at bounding box center [1199, 348] width 90 height 19
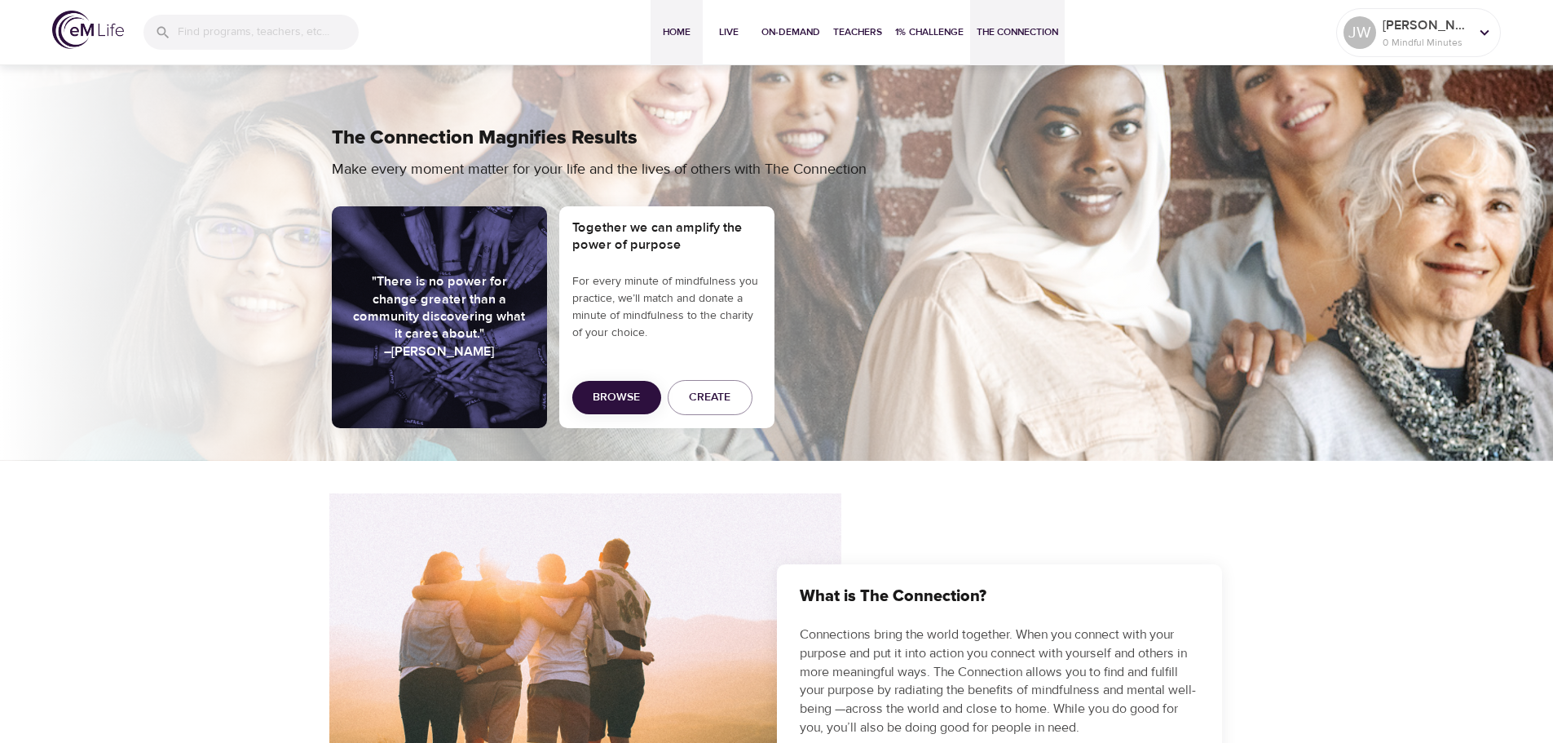
click at [679, 29] on span "Home" at bounding box center [676, 32] width 39 height 17
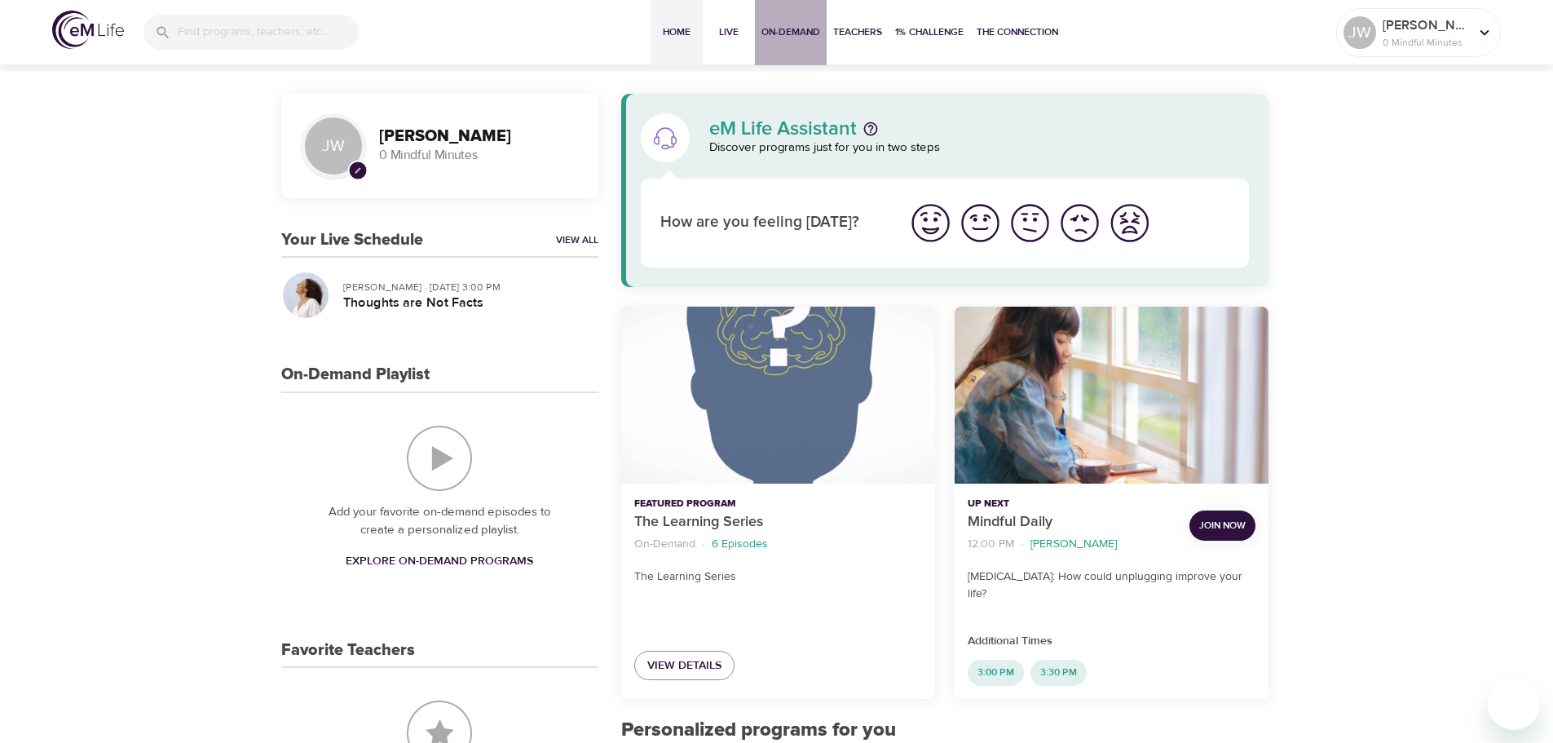
click at [779, 31] on span "On-Demand" at bounding box center [790, 32] width 59 height 17
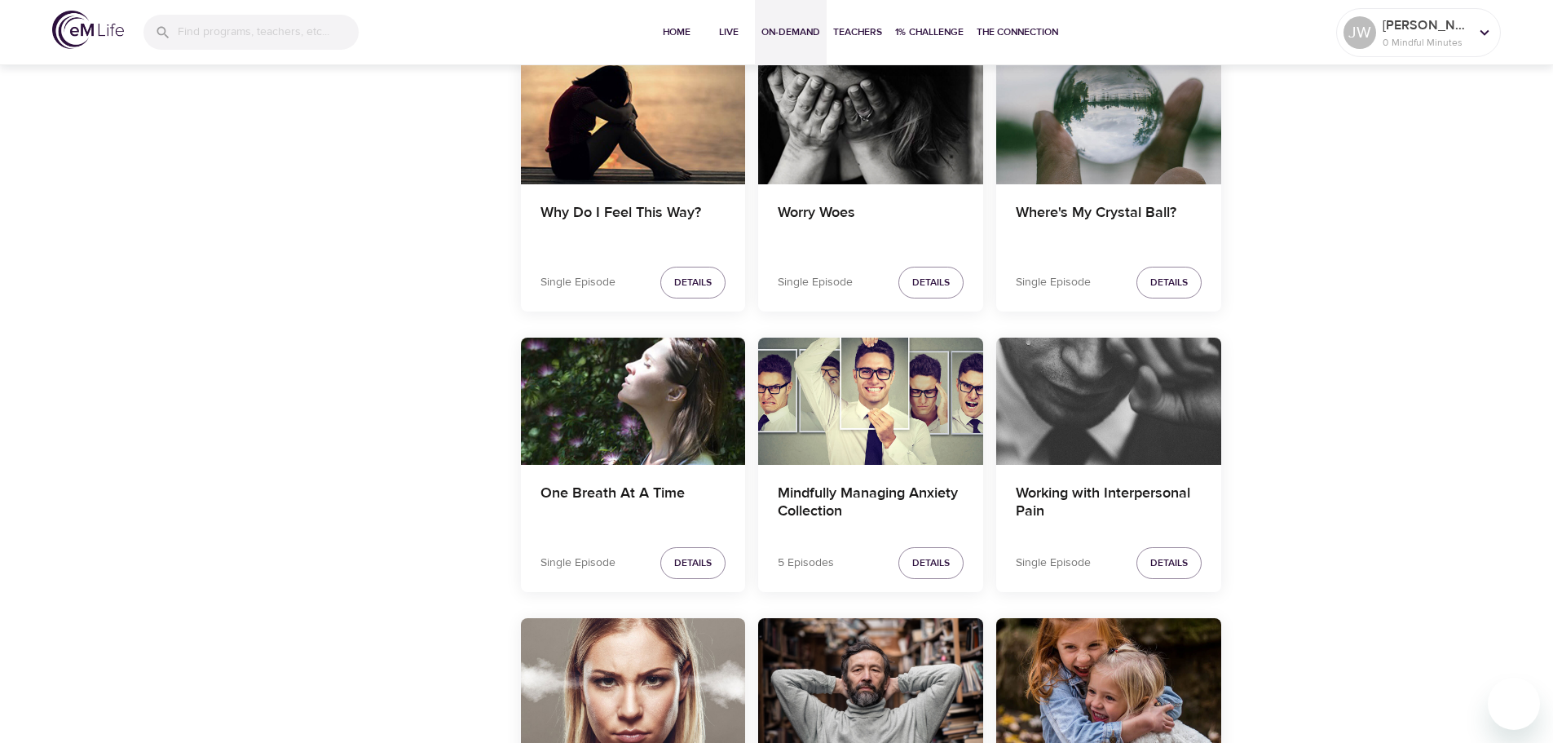
scroll to position [1794, 0]
